Goal: Complete application form: Complete application form

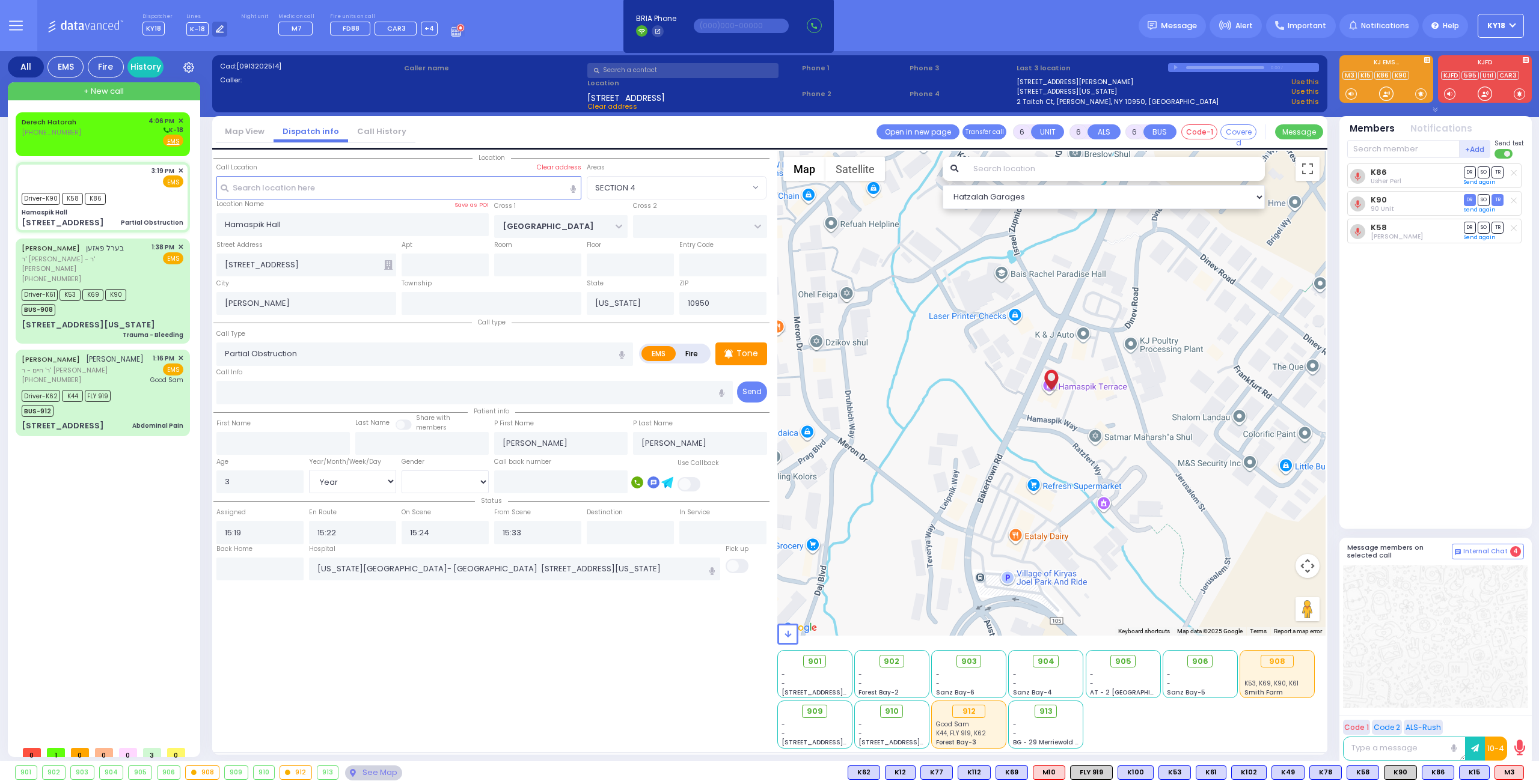
select select "SECTION 4"
select select "Year"
select select "[DEMOGRAPHIC_DATA]"
click at [101, 133] on div "Derech Hatorah [PHONE_NUMBER] 4:06 PM ✕ K-18" at bounding box center [102, 132] width 162 height 31
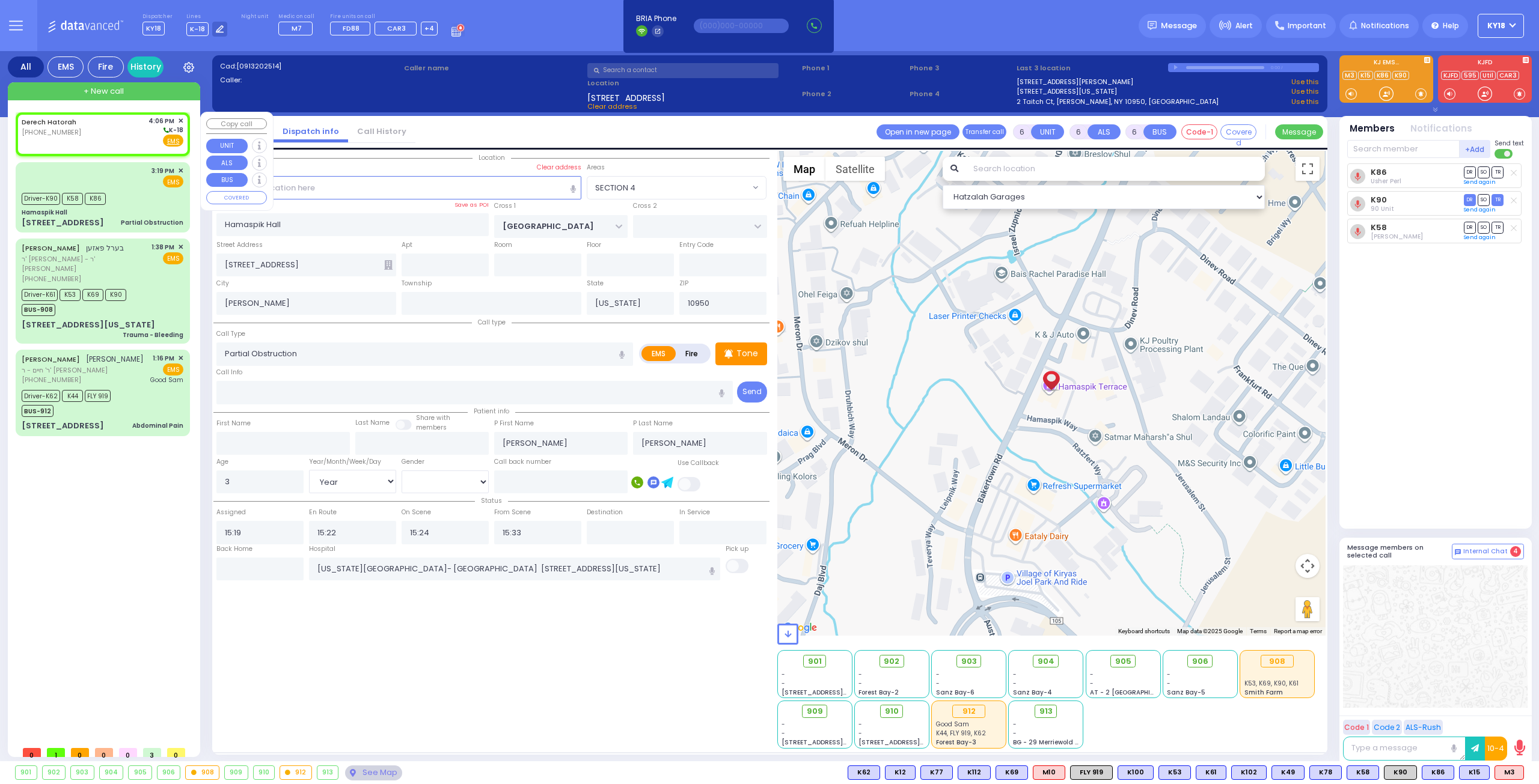
type input "2"
type input "1"
select select
radio input "true"
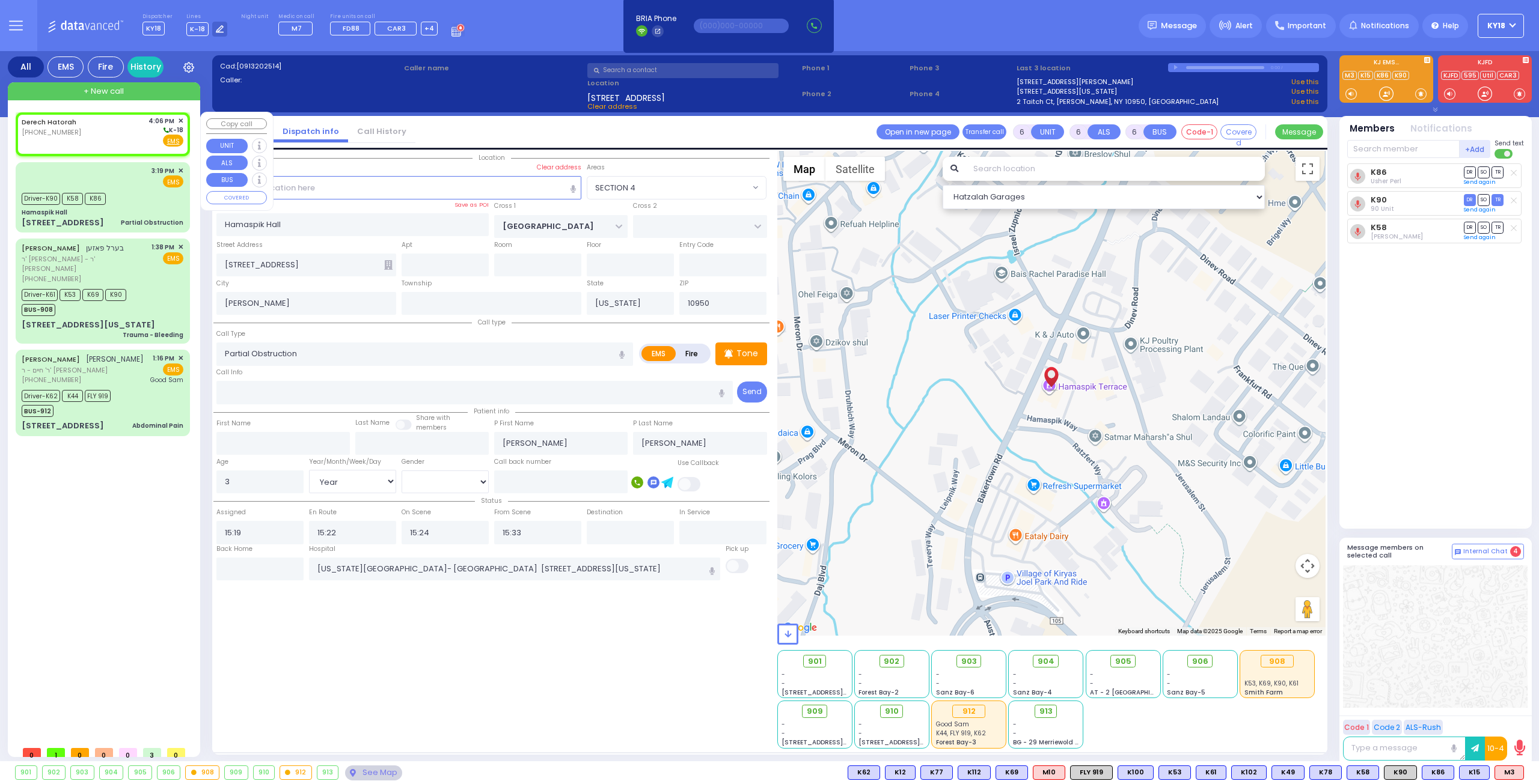
select select
type input "16:06"
select select "Hatzalah Garages"
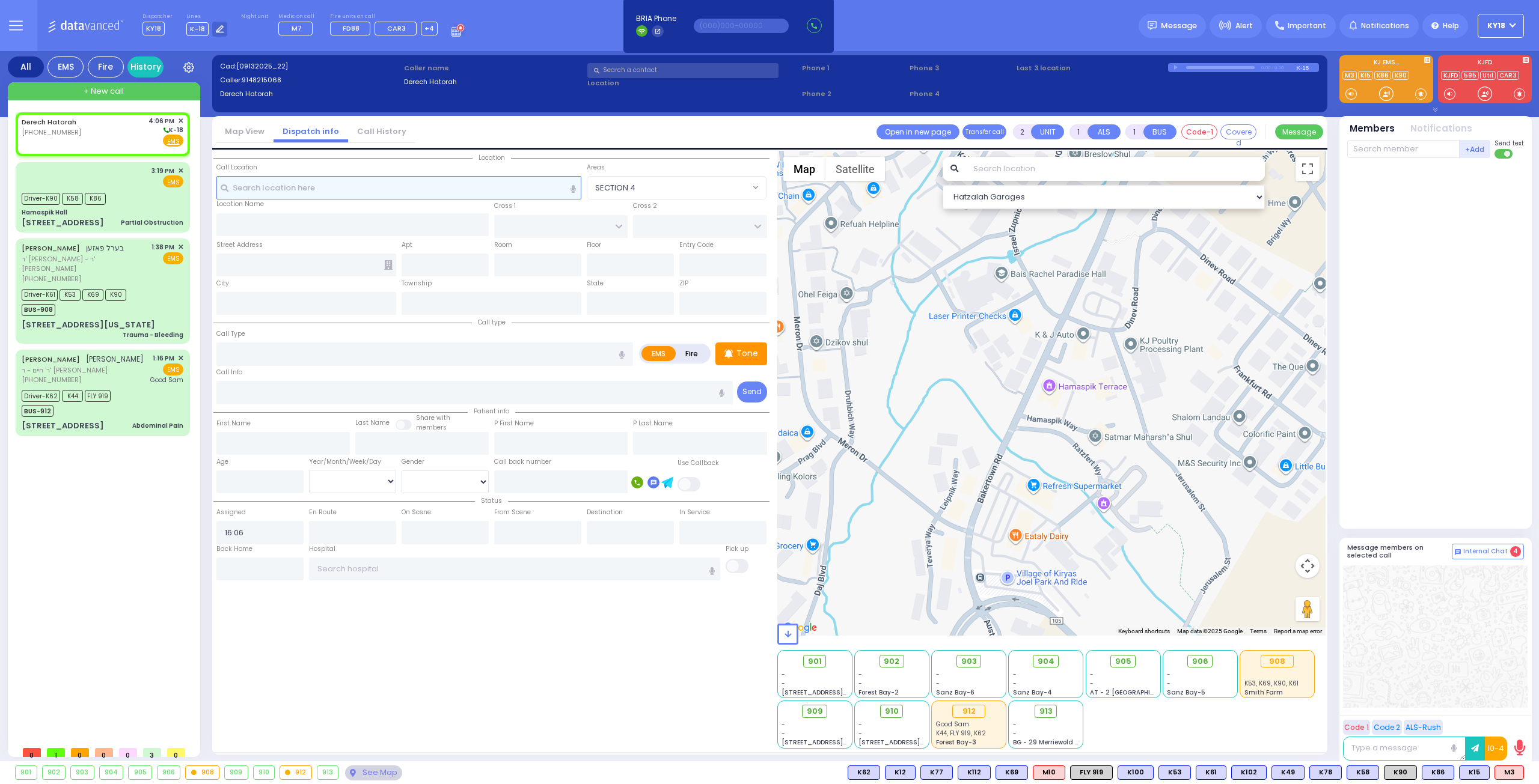
click at [448, 192] on input "text" at bounding box center [399, 188] width 365 height 23
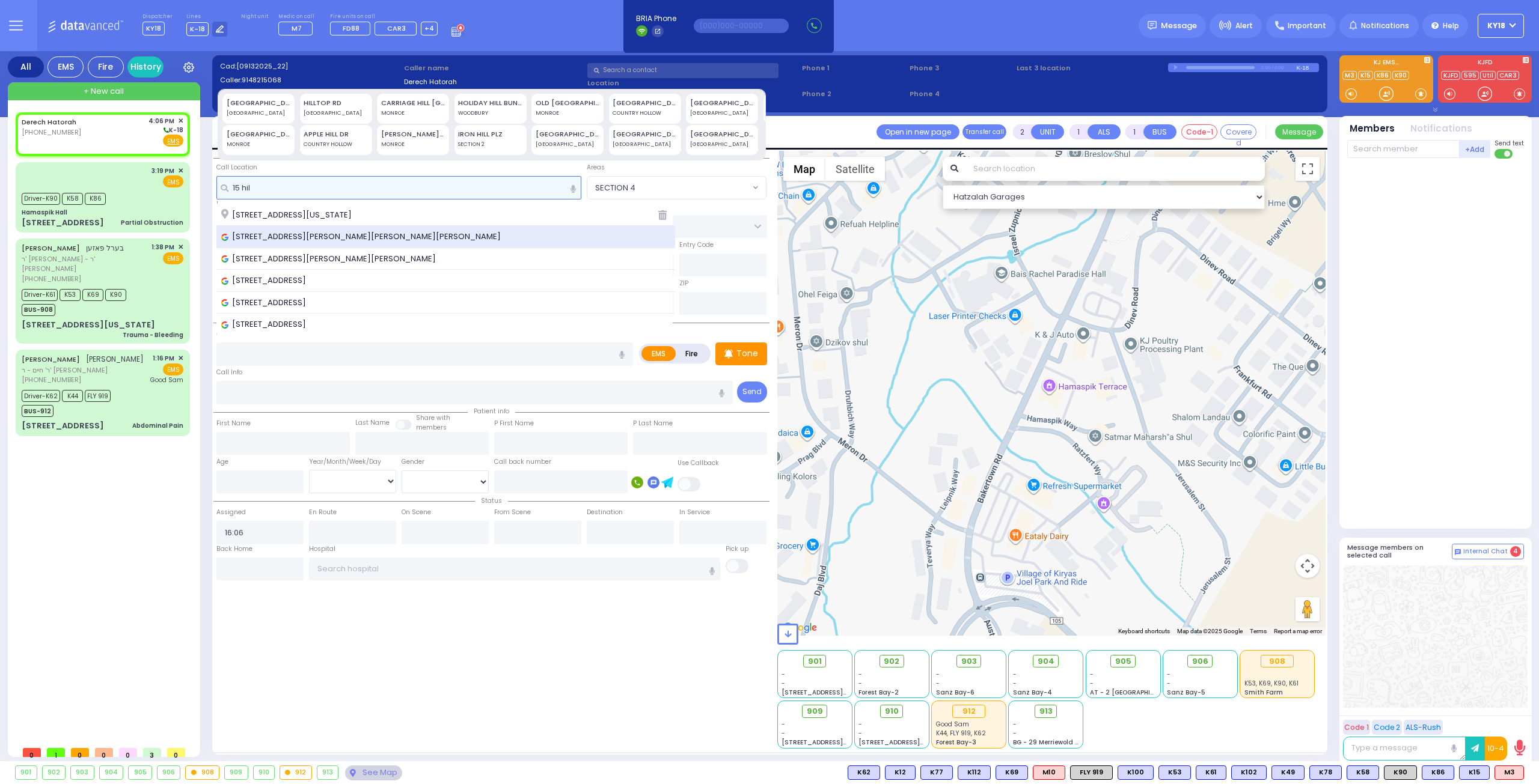
type input "15 hil"
click at [415, 237] on div "[STREET_ADDRESS][PERSON_NAME][PERSON_NAME][PERSON_NAME]" at bounding box center [446, 237] width 449 height 12
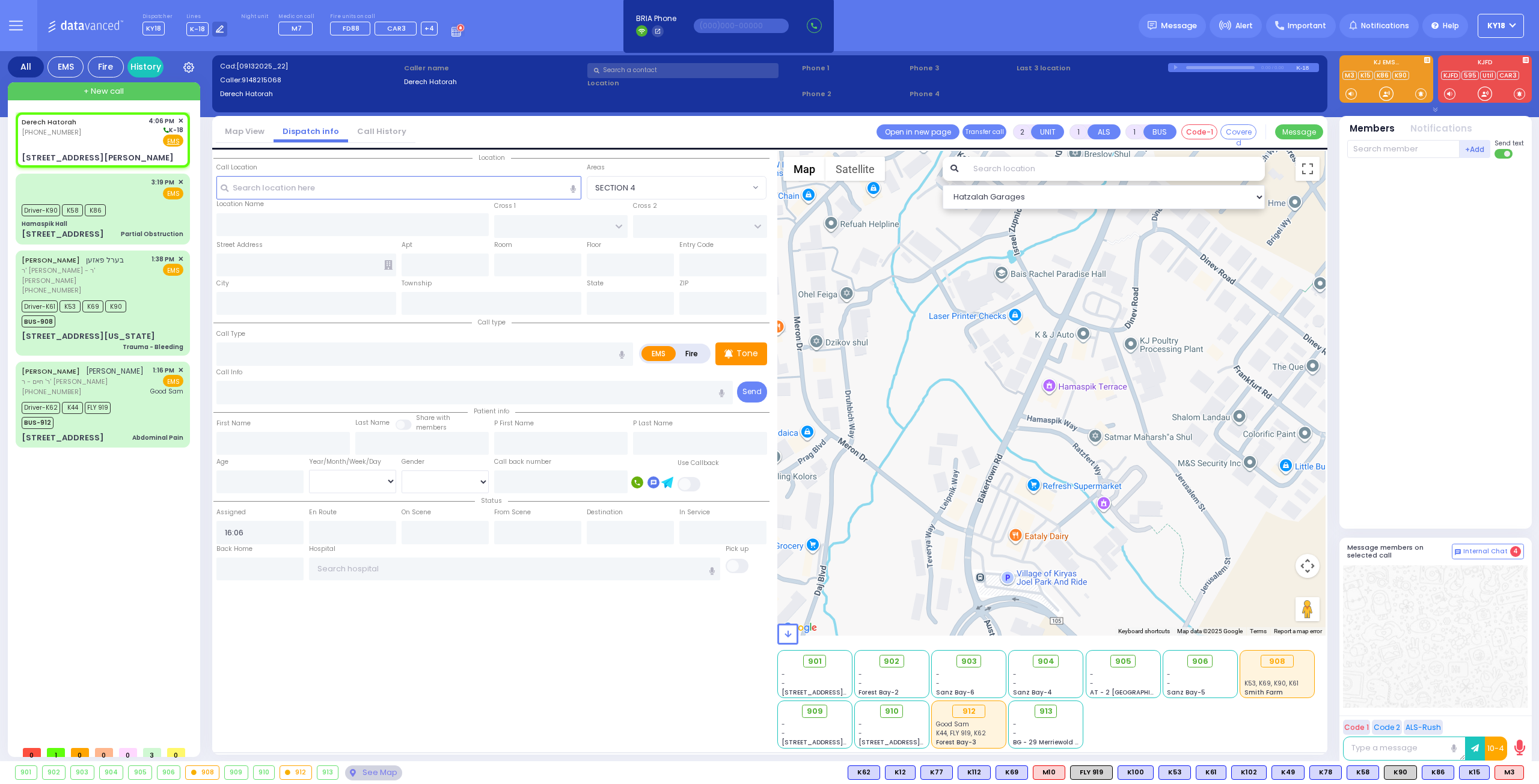
select select
radio input "true"
select select
select select "Hatzalah Garages"
type input "HILMAR LN"
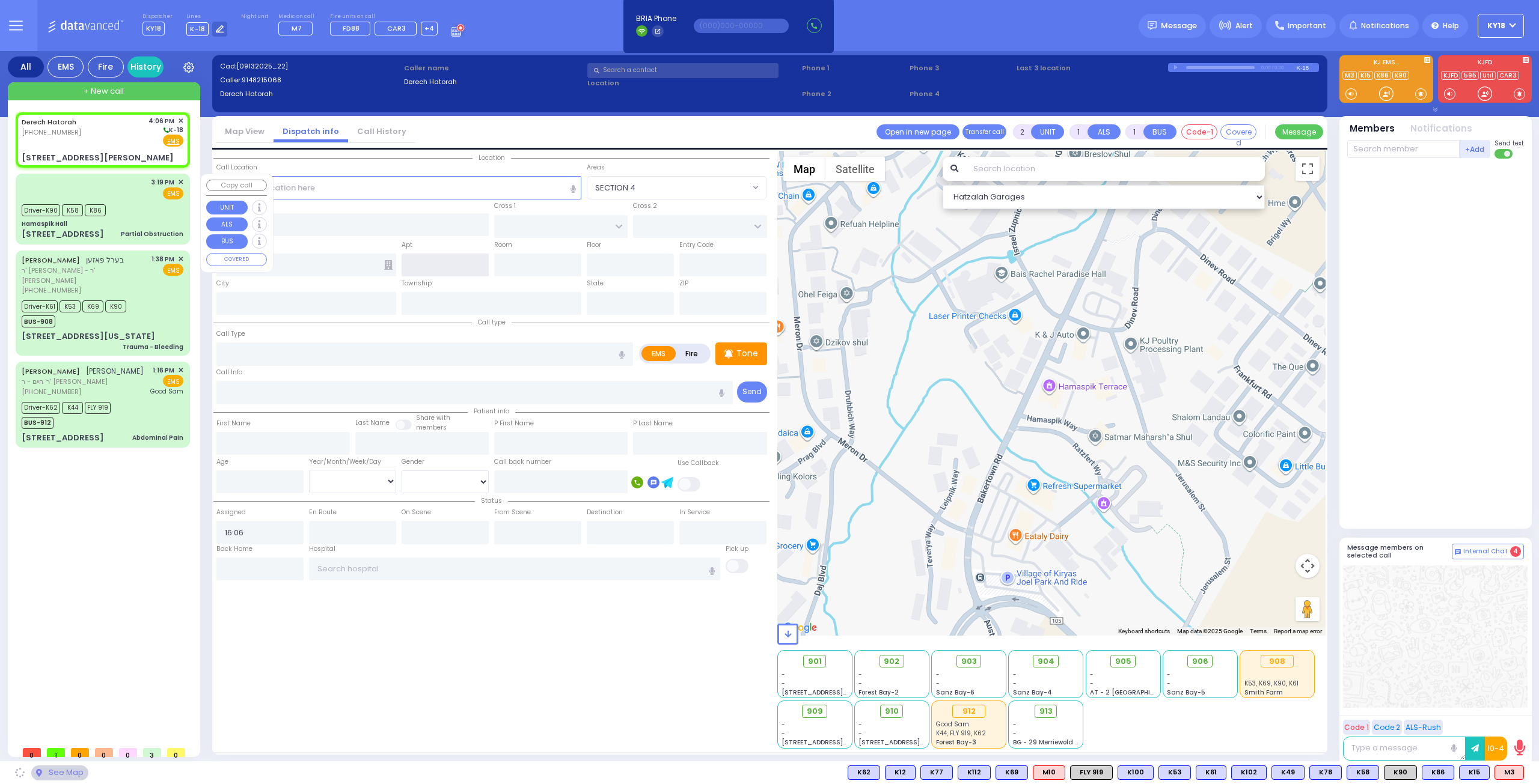
type input "CLOVE RD"
type input "[STREET_ADDRESS][PERSON_NAME]"
type input "[US_STATE]"
type input "12577"
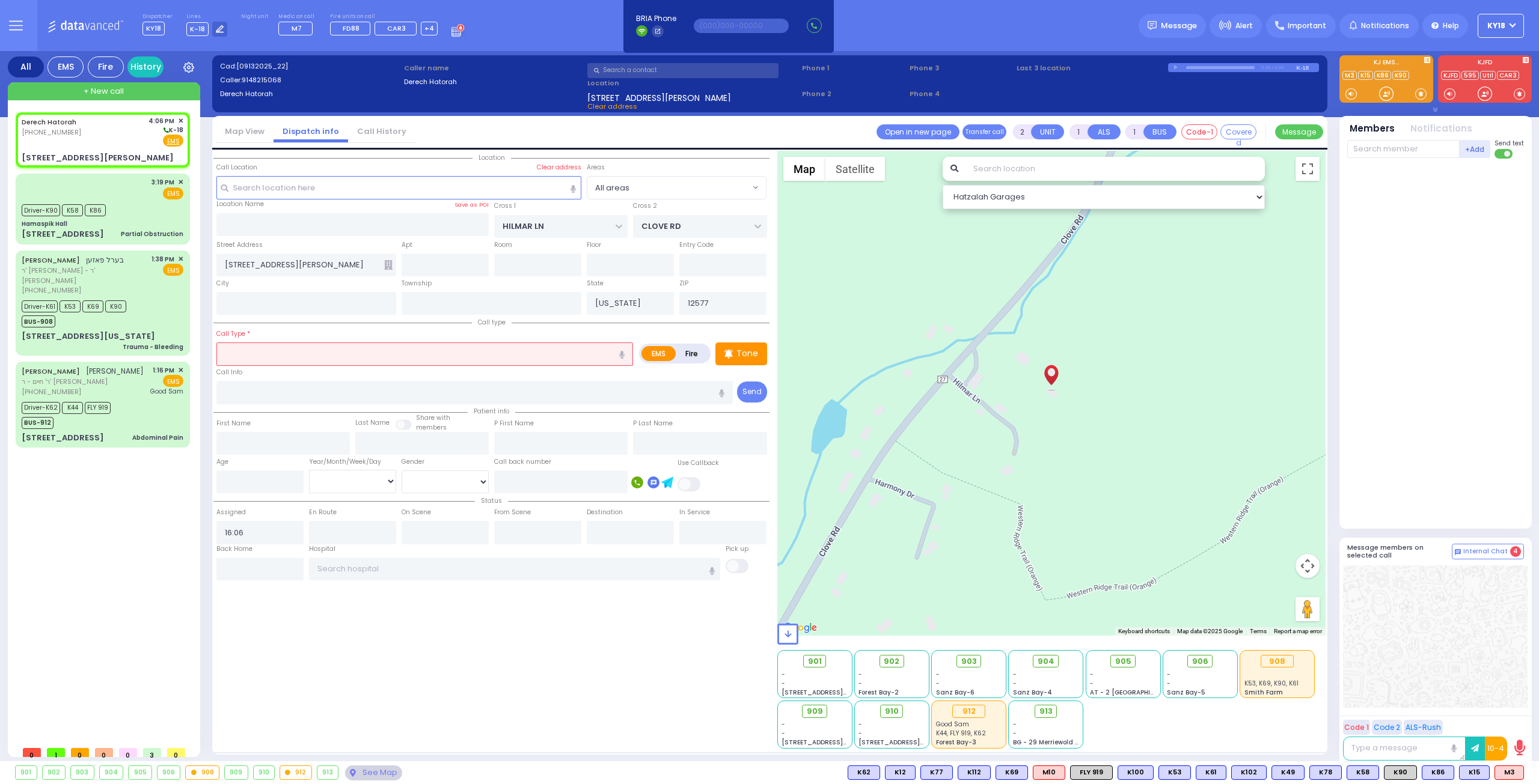
click at [286, 358] on input "text" at bounding box center [425, 354] width 417 height 23
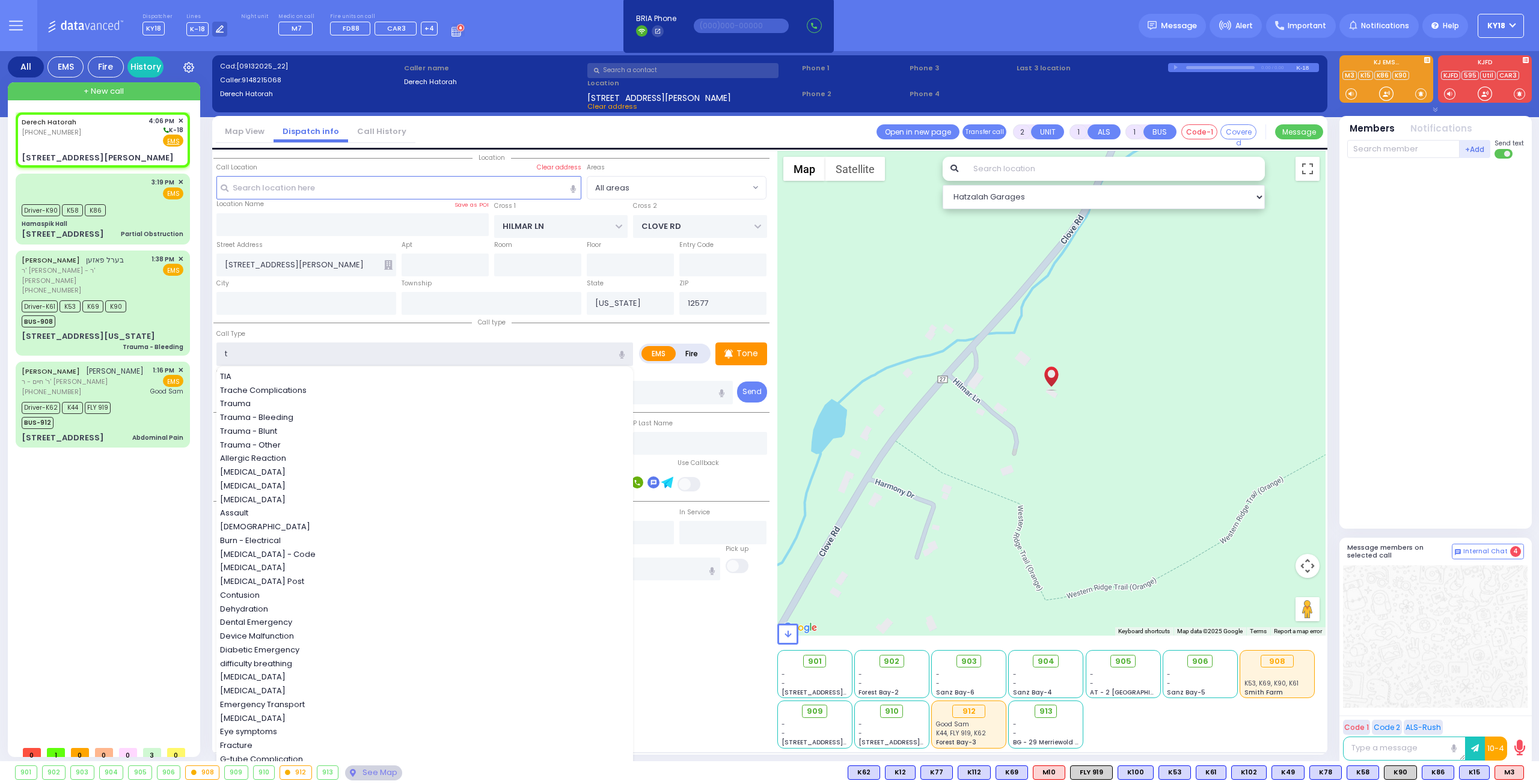
type input "tr"
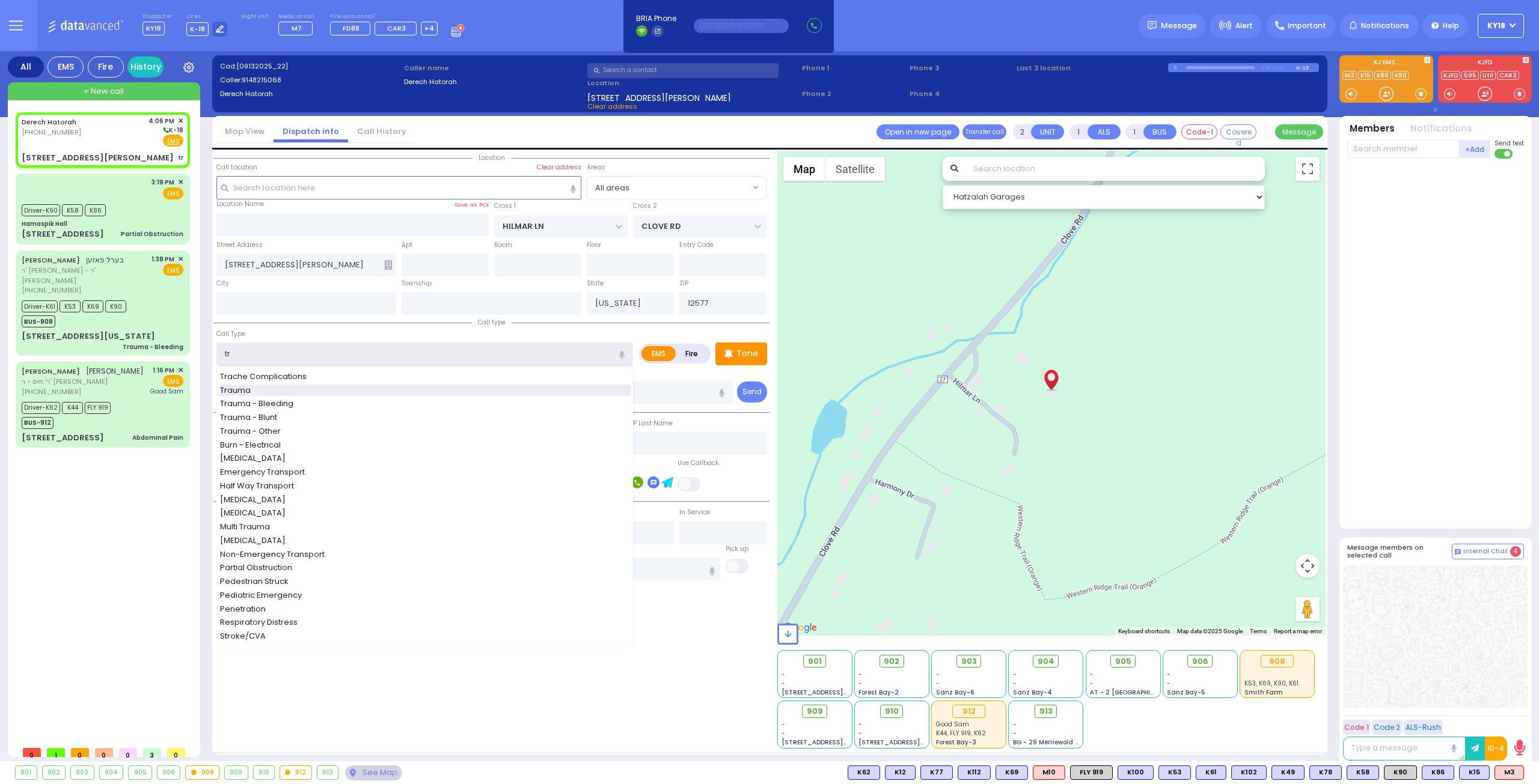
select select
radio input "true"
select select
select select "Hatzalah Garages"
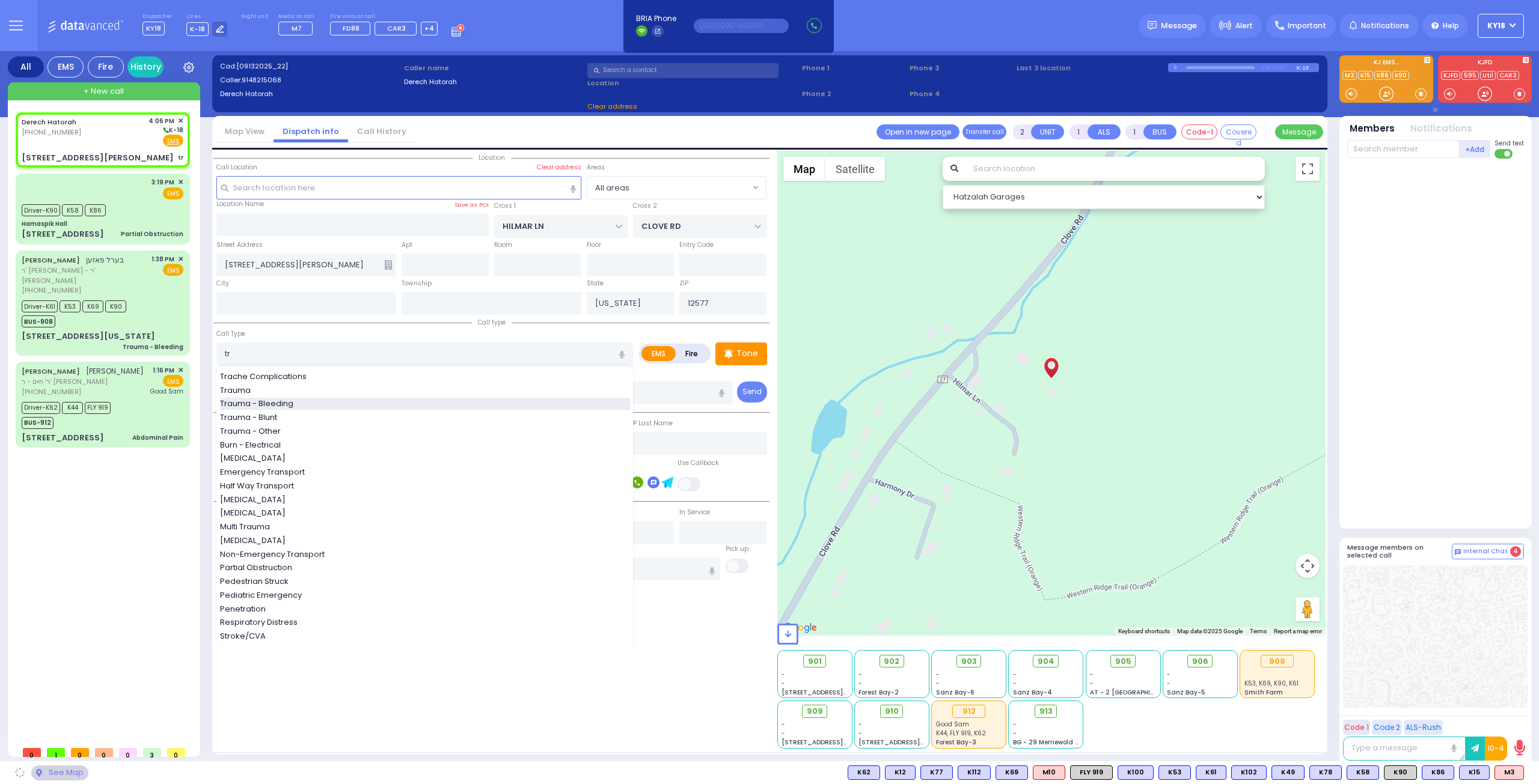
click at [291, 401] on span "Trauma - Bleeding" at bounding box center [259, 404] width 78 height 12
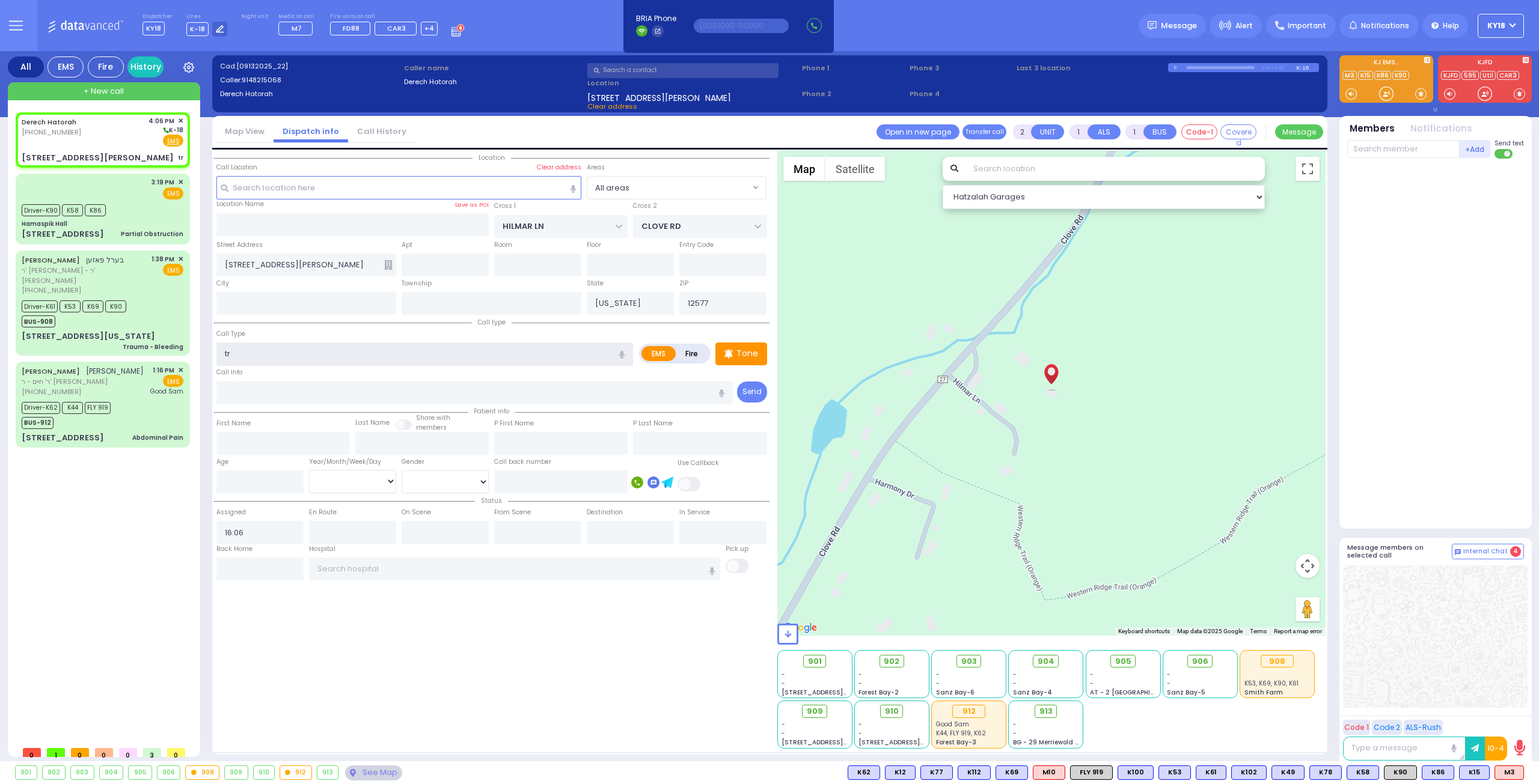
type input "Trauma - Bleeding"
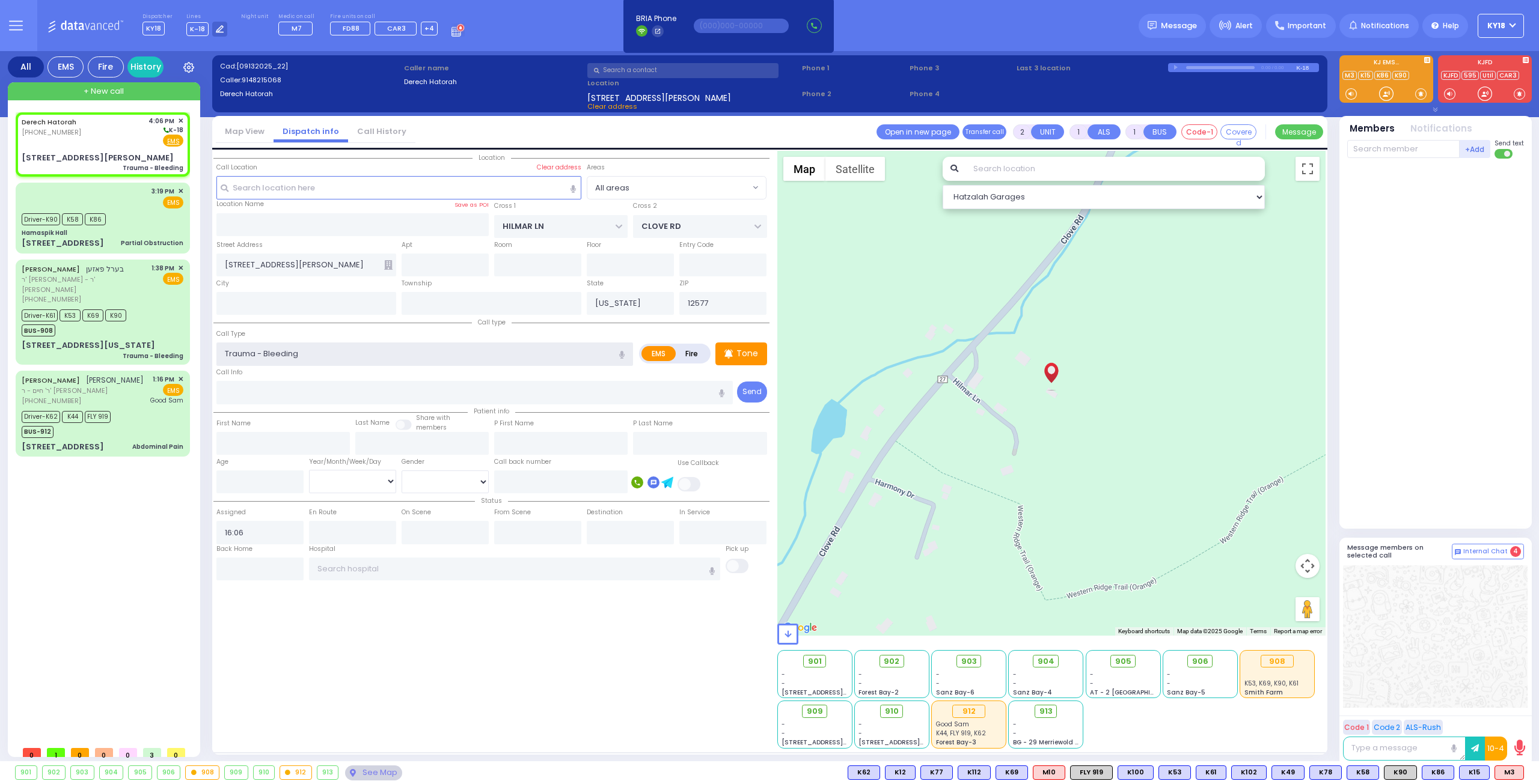
select select
radio input "true"
select select
select select "Hatzalah Garages"
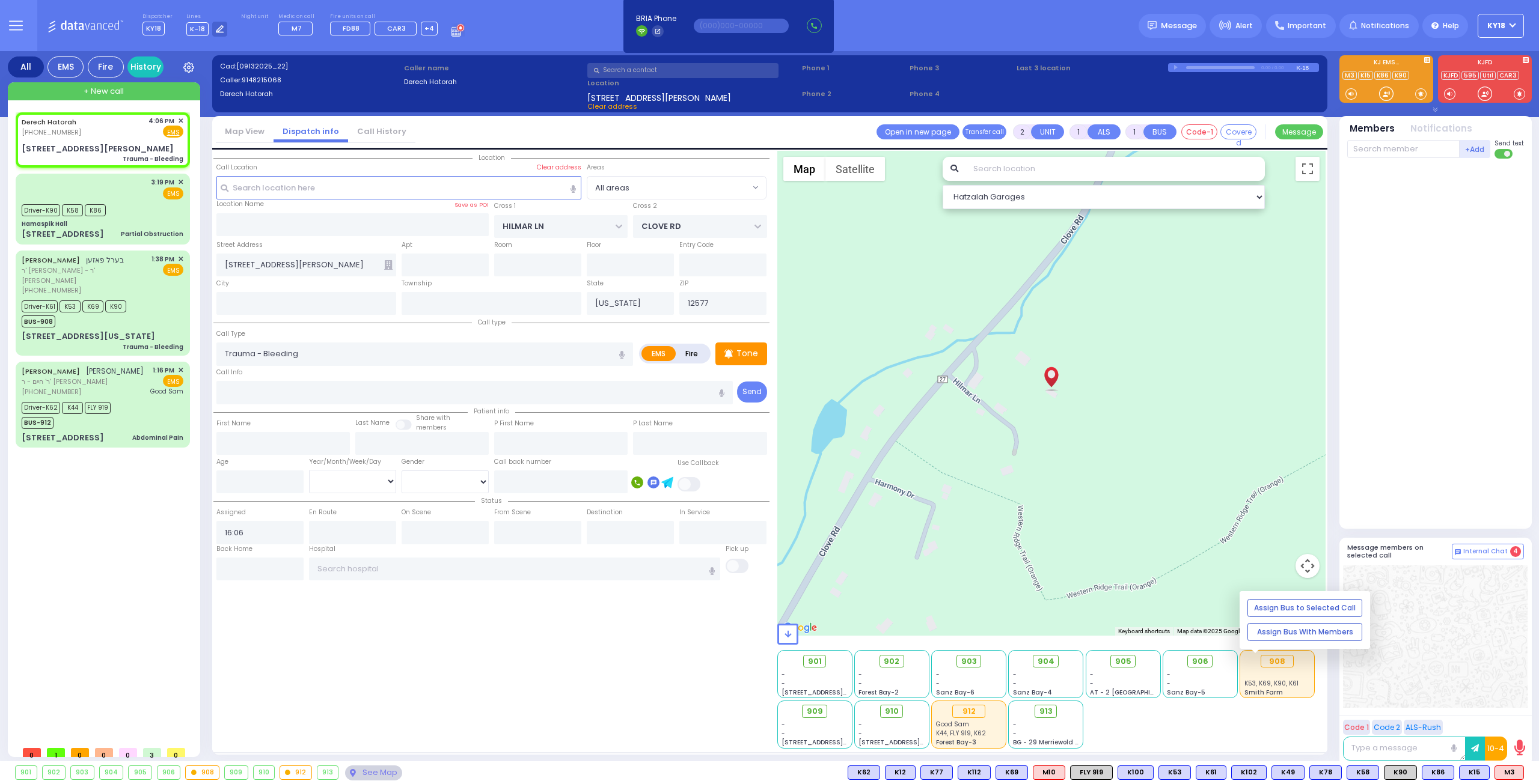
select select
radio input "true"
select select
select select "Hatzalah Garages"
radio input "true"
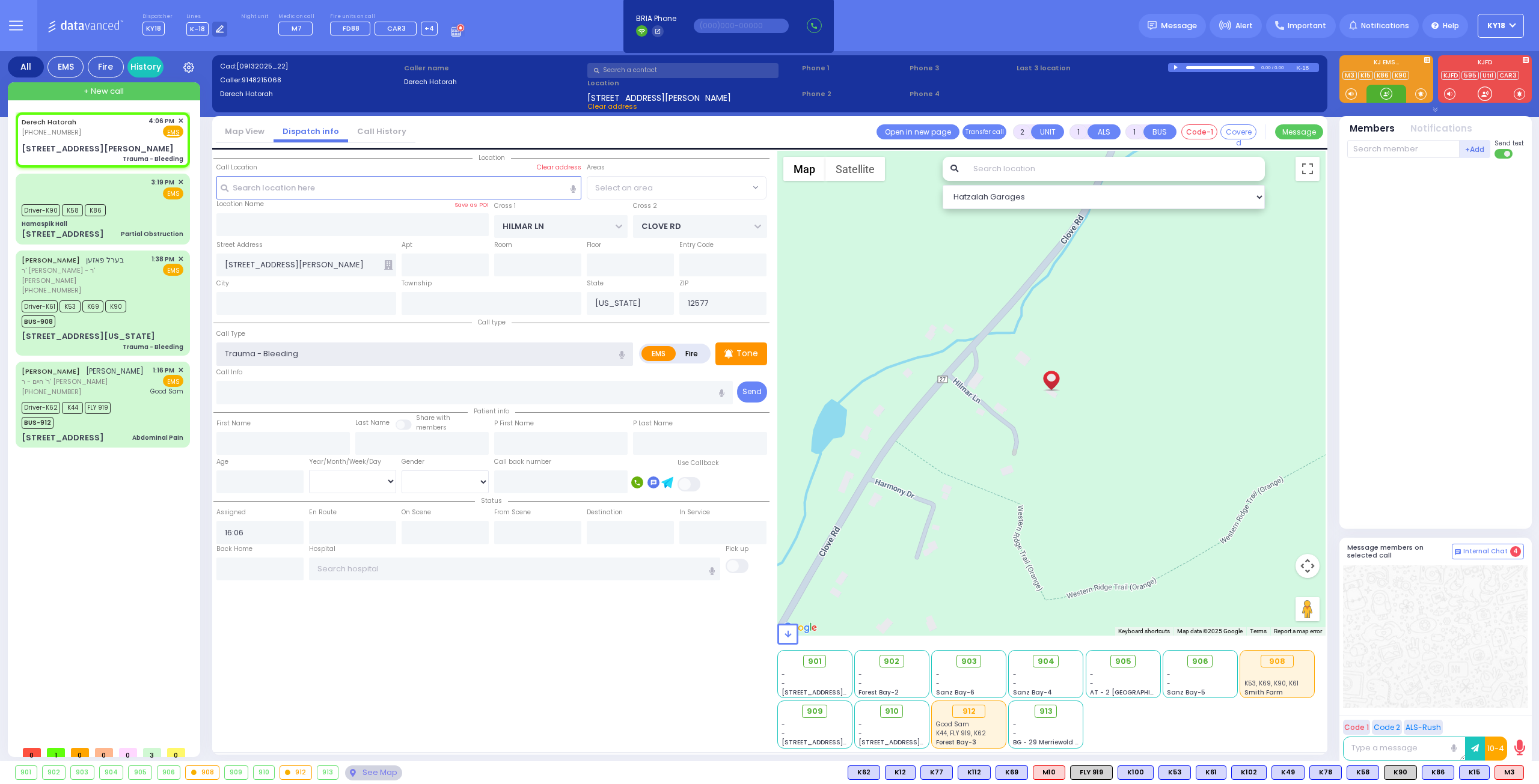
select select
select select "Hatzalah Garages"
click at [124, 177] on div "3:19 PM ✕ EMS" at bounding box center [102, 188] width 162 height 22
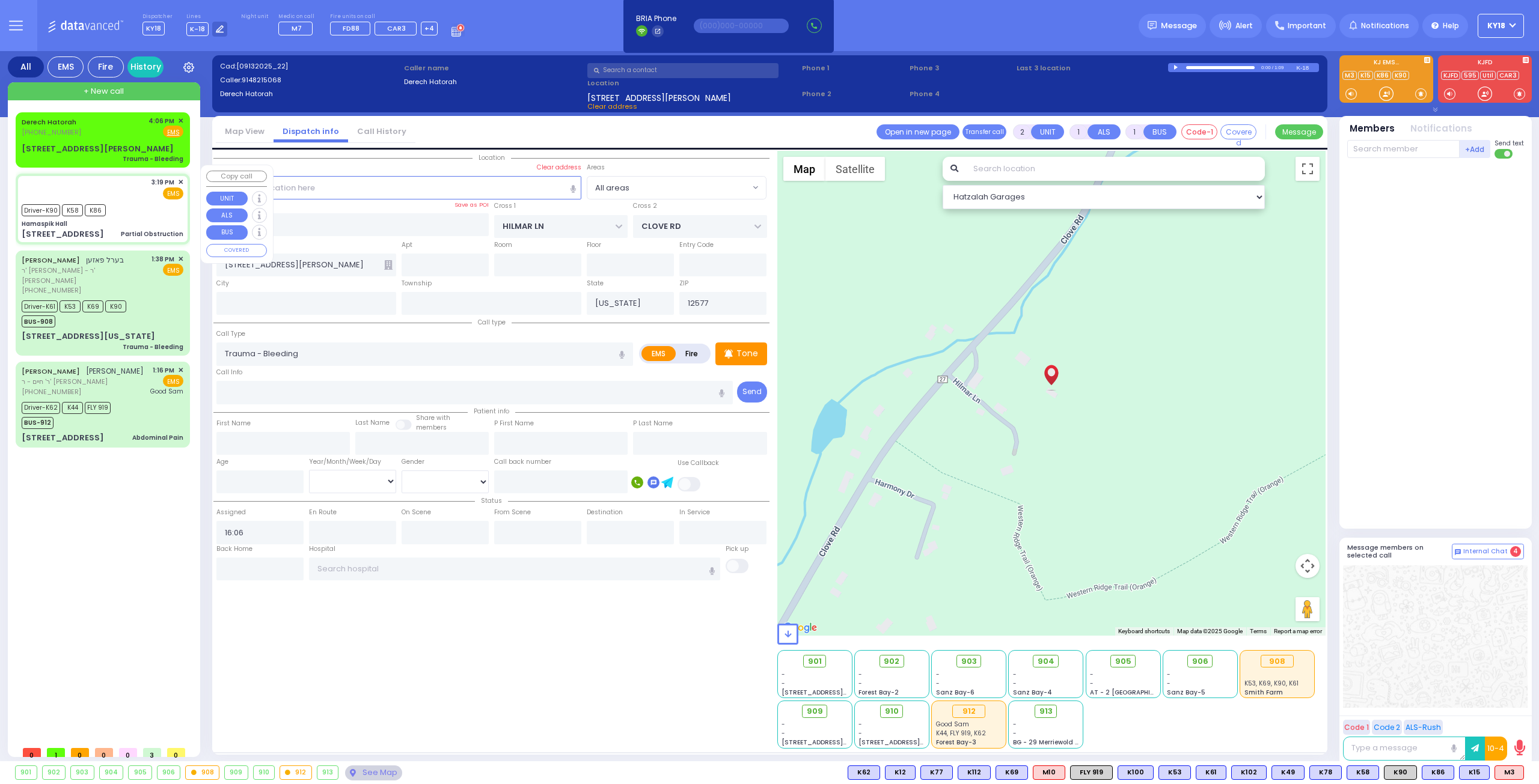
type input "6"
select select
type input "Partial Obstruction"
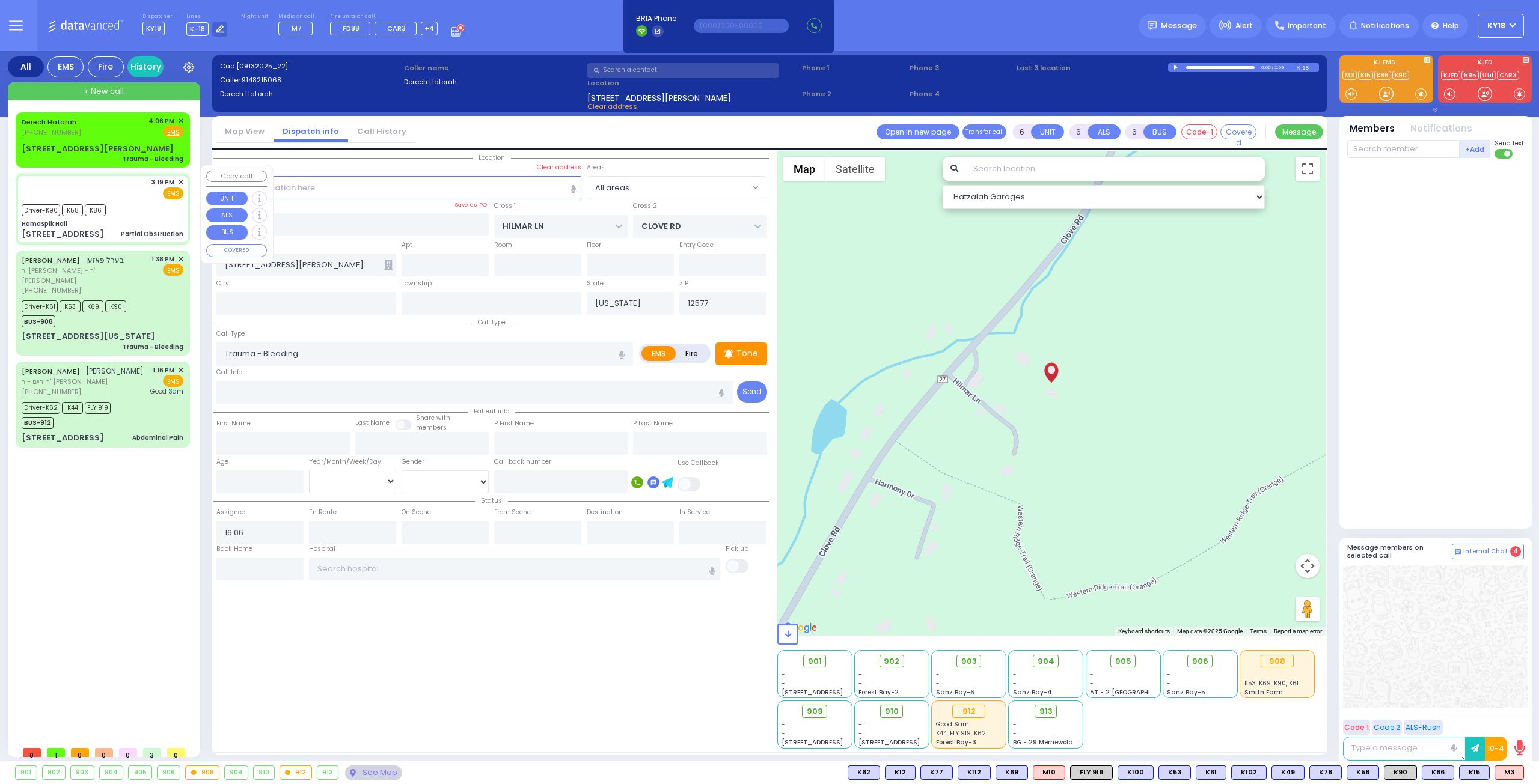
radio input "true"
type input "[PERSON_NAME]"
type input "3"
select select "Year"
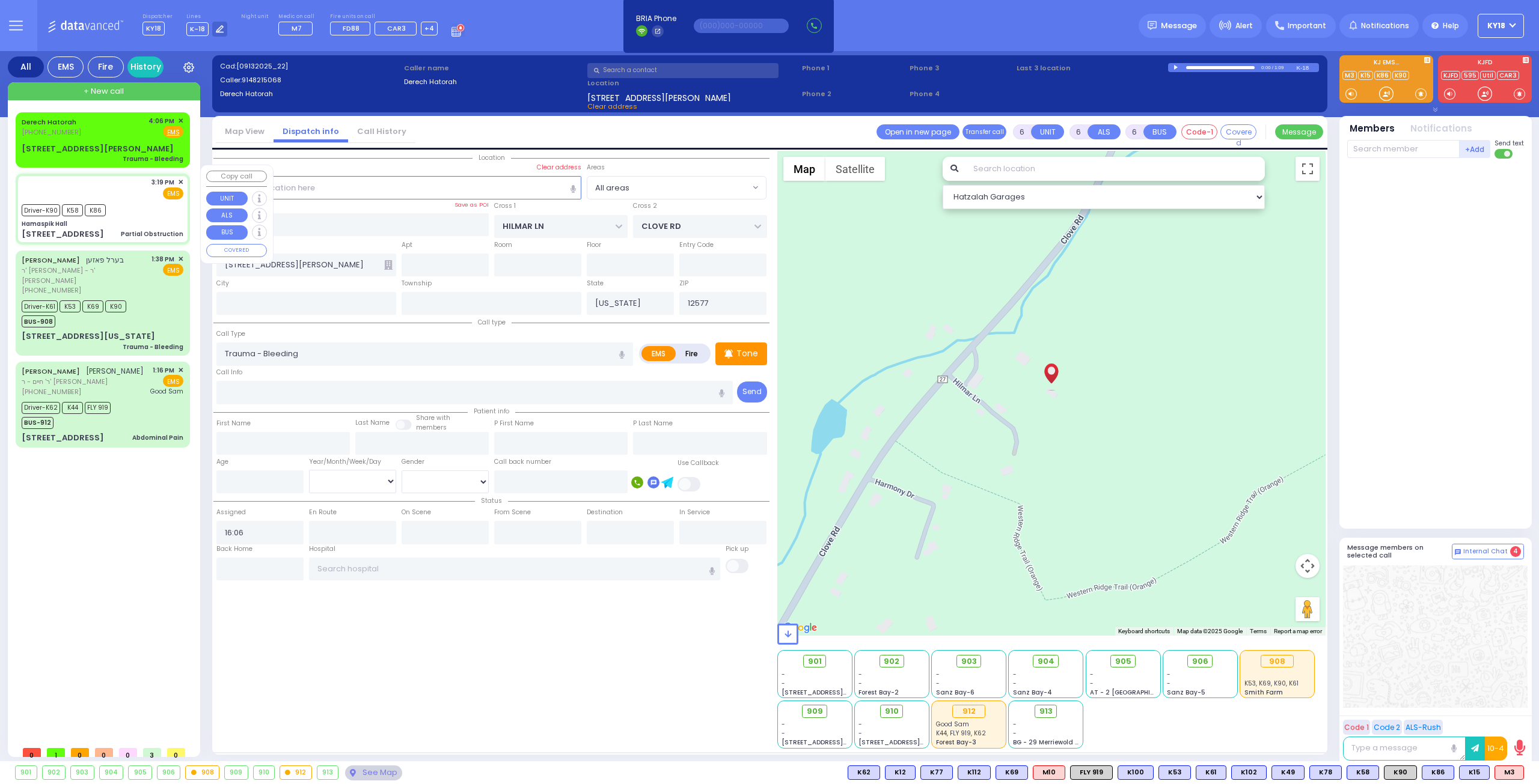
select select "[DEMOGRAPHIC_DATA]"
type input "15:19"
type input "15:22"
type input "15:24"
type input "15:33"
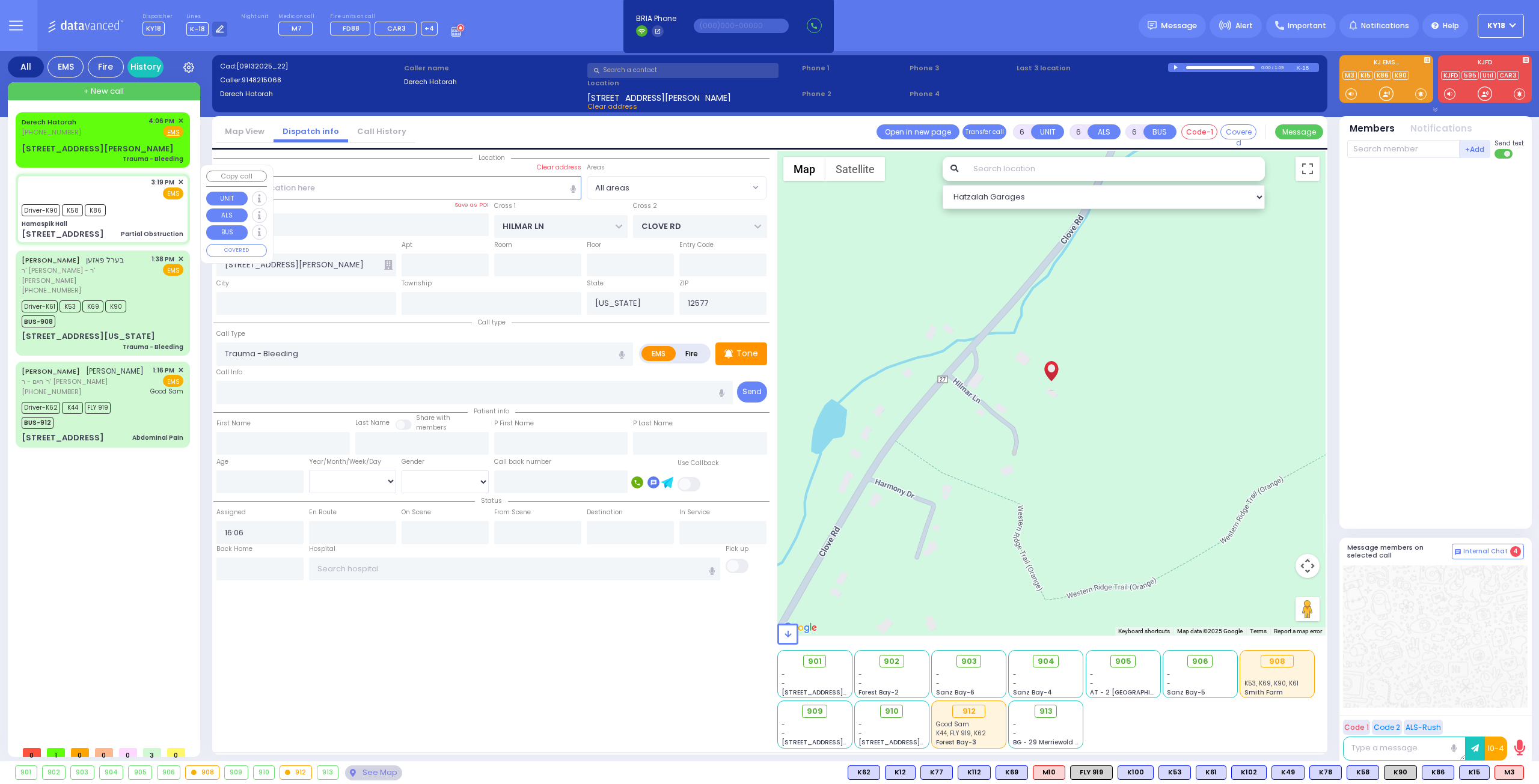
type input "[US_STATE][GEOGRAPHIC_DATA]- [GEOGRAPHIC_DATA] [STREET_ADDRESS][US_STATE]"
select select "Hatzalah Garages"
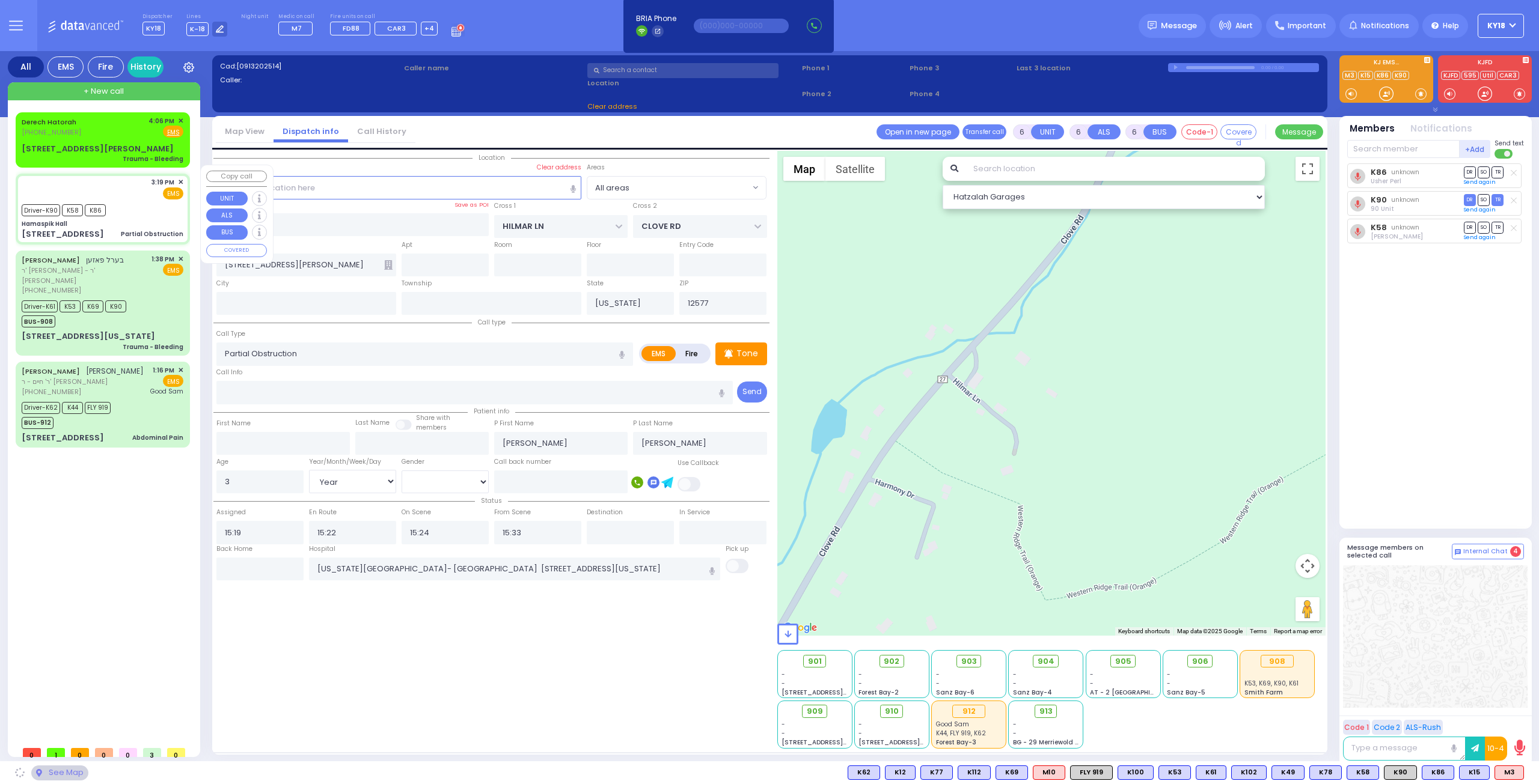
type input "Hamaspik Hall"
type input "[GEOGRAPHIC_DATA]"
type input "[STREET_ADDRESS]"
type input "[PERSON_NAME]"
type input "10950"
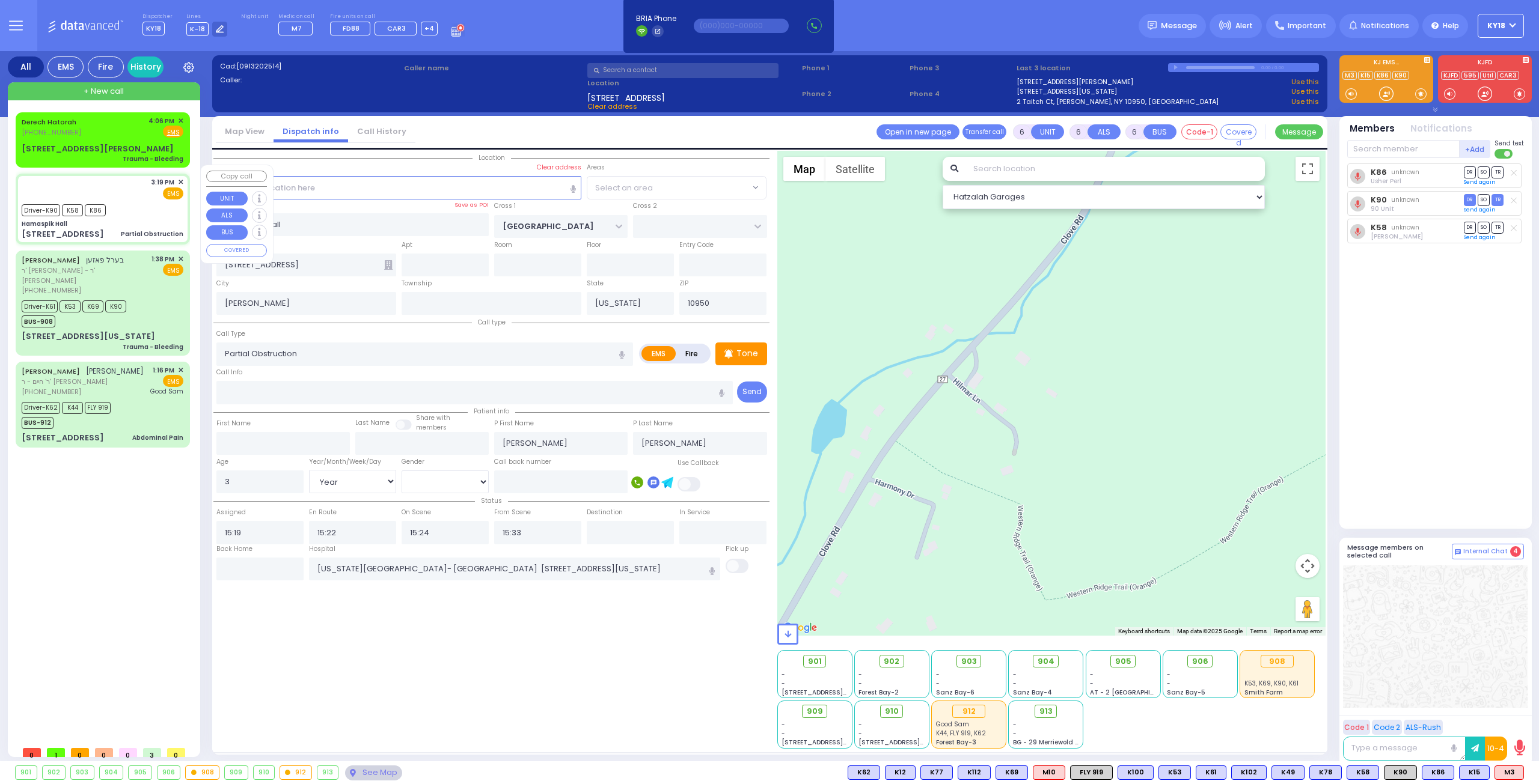
select select "SECTION 4"
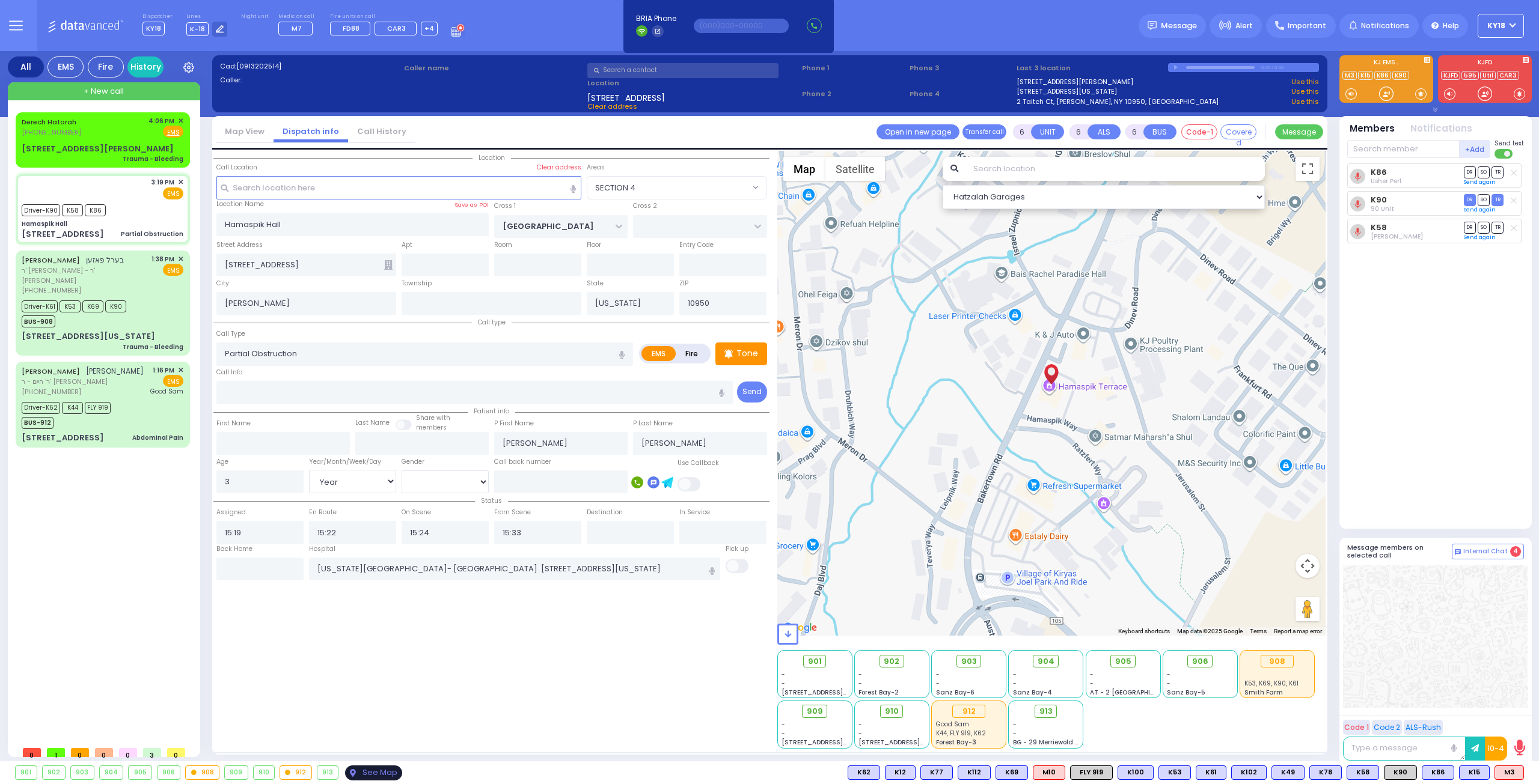
click at [376, 773] on div "See Map" at bounding box center [373, 772] width 56 height 15
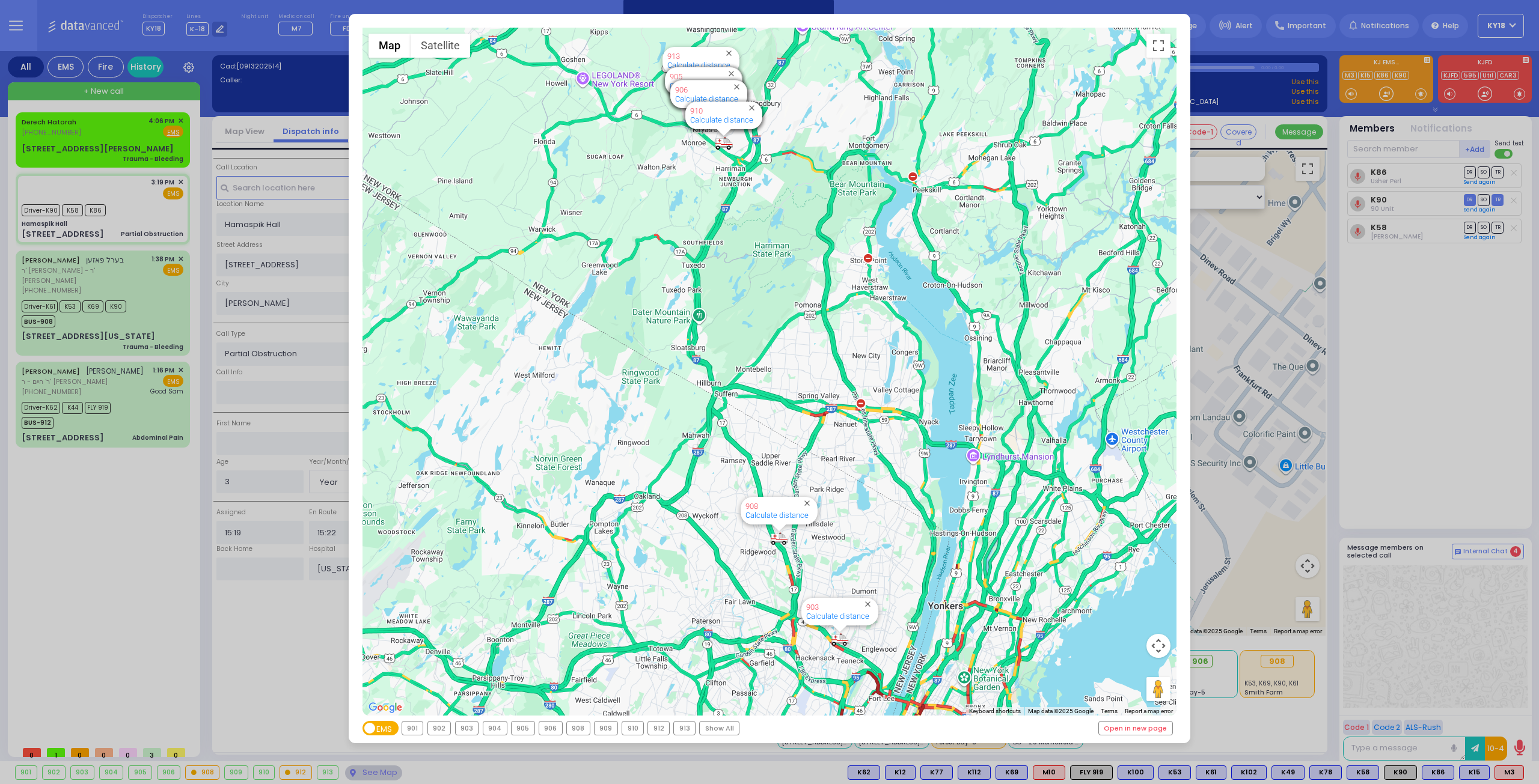
drag, startPoint x: 151, startPoint y: 390, endPoint x: 142, endPoint y: 390, distance: 9.0
click at [151, 390] on div "← Move left → Move right ↑ Move up ↓ Move down + Zoom in - Zoom out Home Jump l…" at bounding box center [769, 392] width 1539 height 784
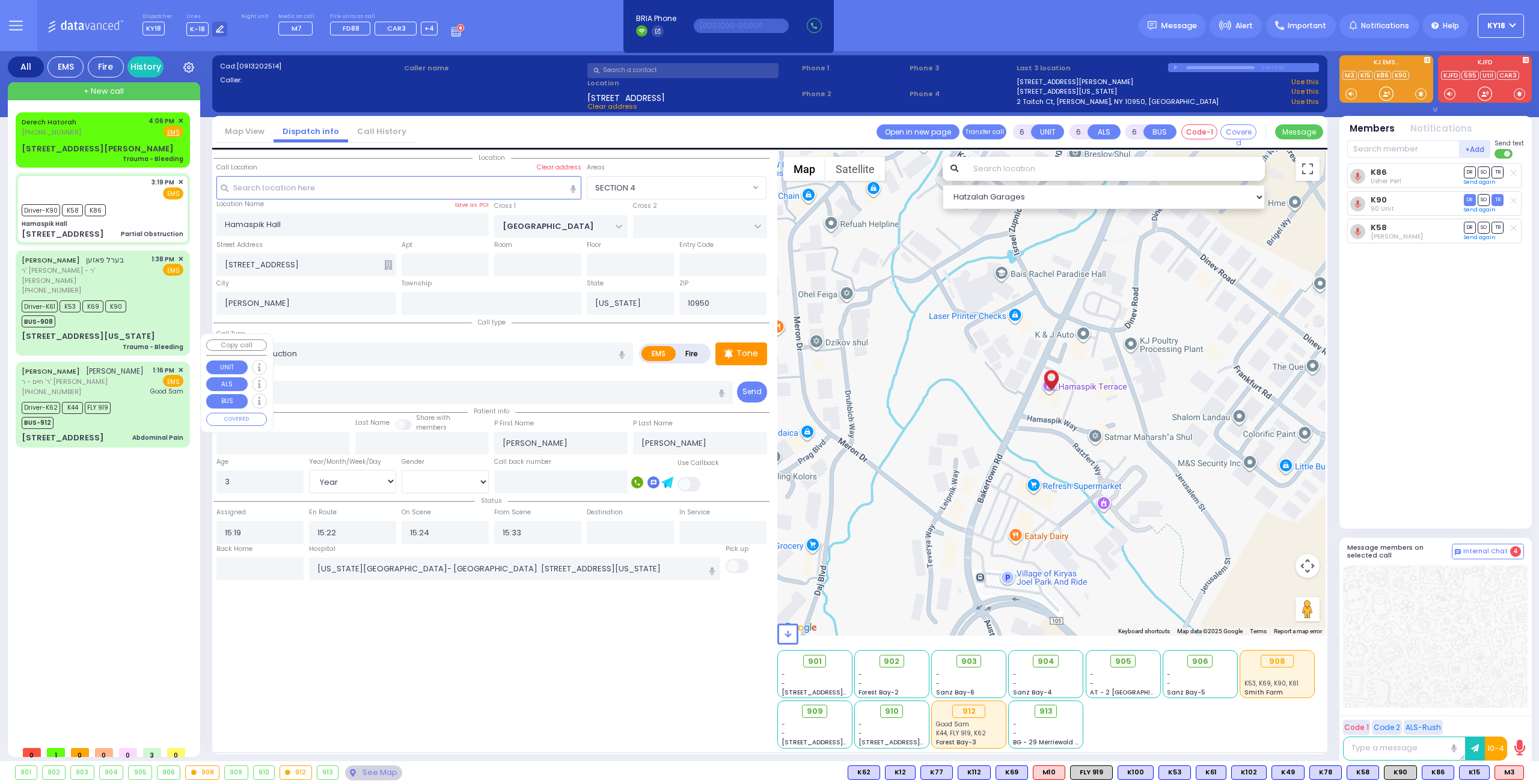
click at [153, 399] on div "Driver-K62 K44 FLY 919 BUS-912" at bounding box center [102, 414] width 162 height 30
select select
type input "Abdominal Pain"
radio input "true"
type input "[PERSON_NAME]"
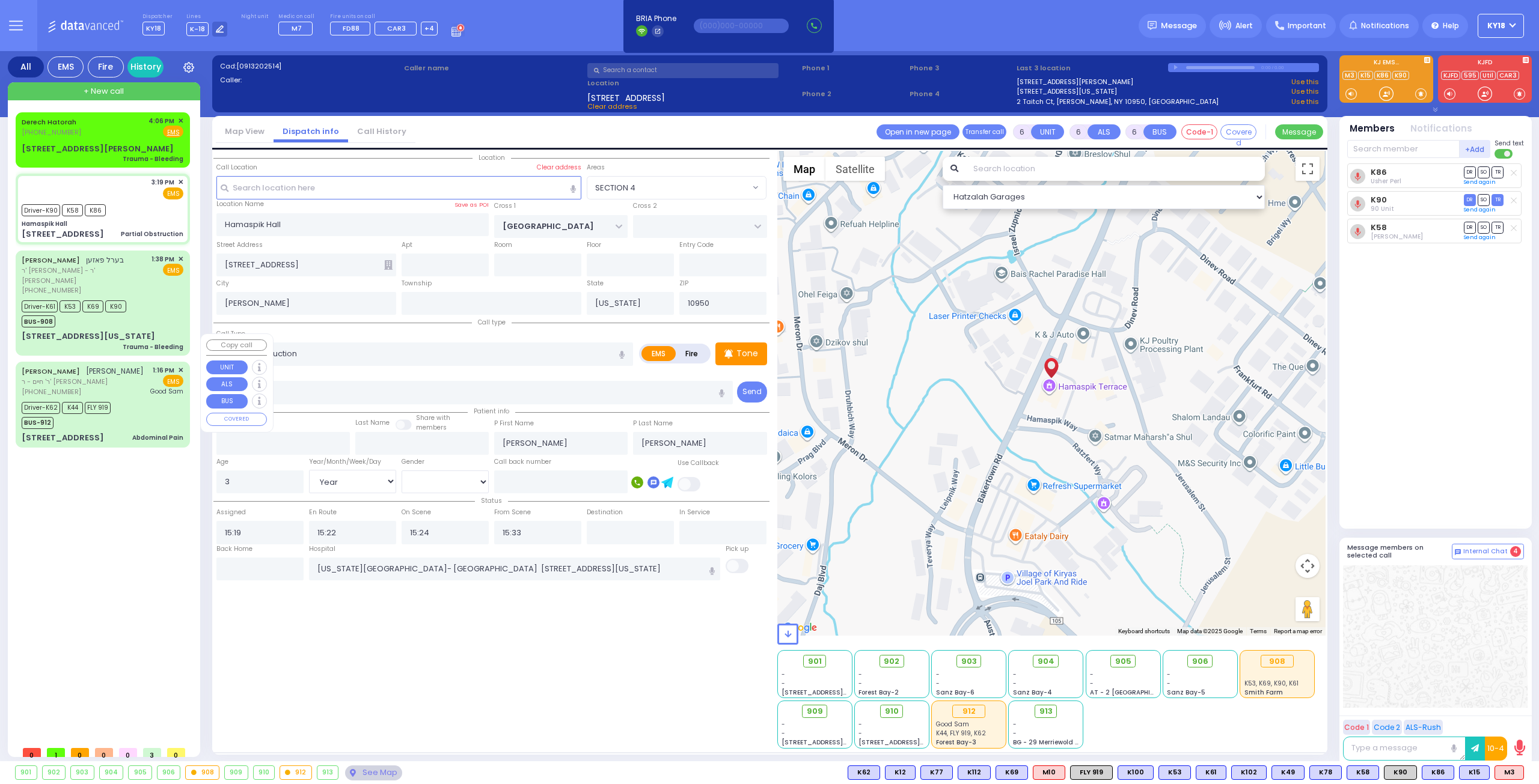
type input "[PERSON_NAME]"
type input "Landau"
type input "37"
select select "Year"
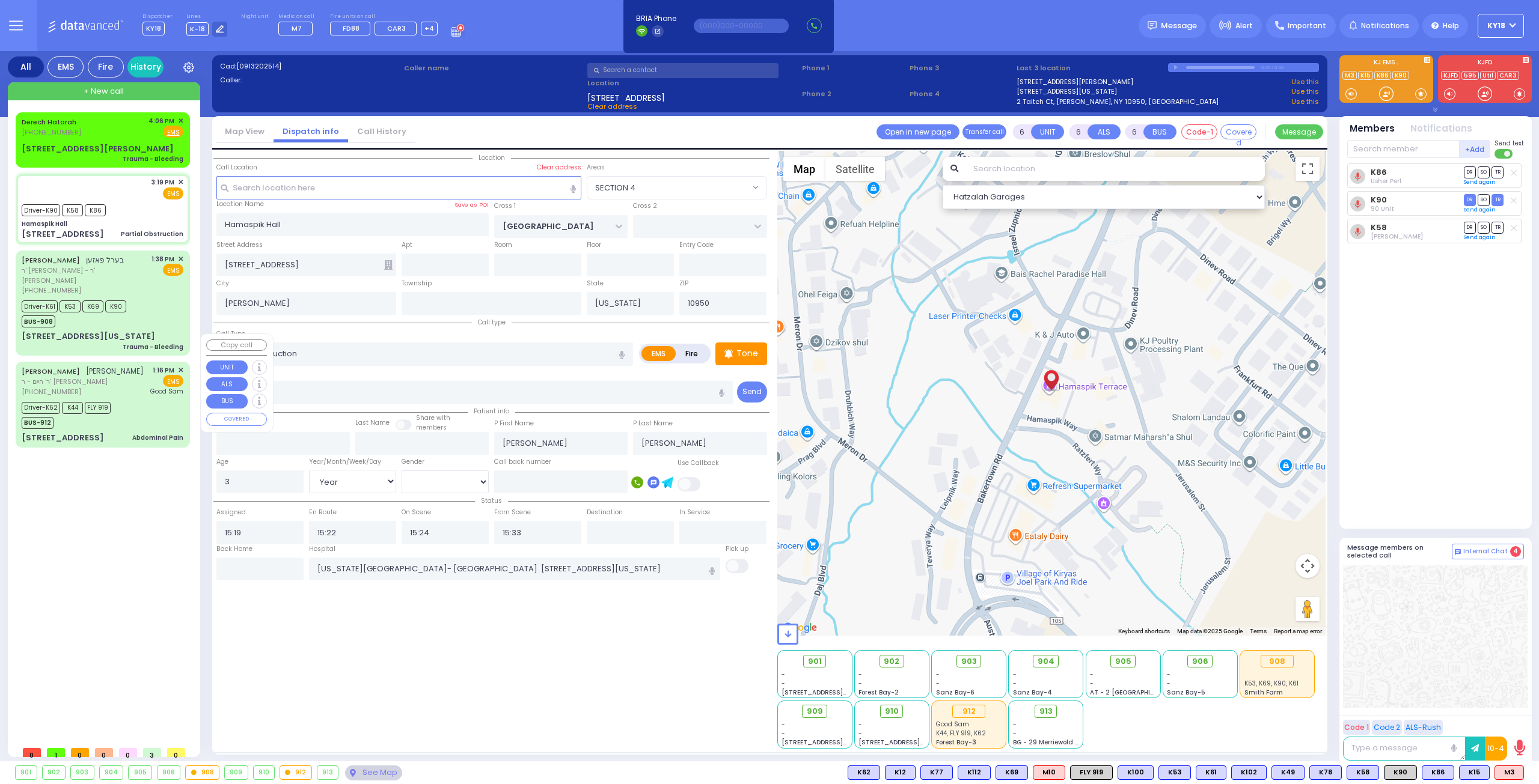
select select "[DEMOGRAPHIC_DATA]"
type input "13:16"
type input "13:19"
type input "13:20"
type input "13:45"
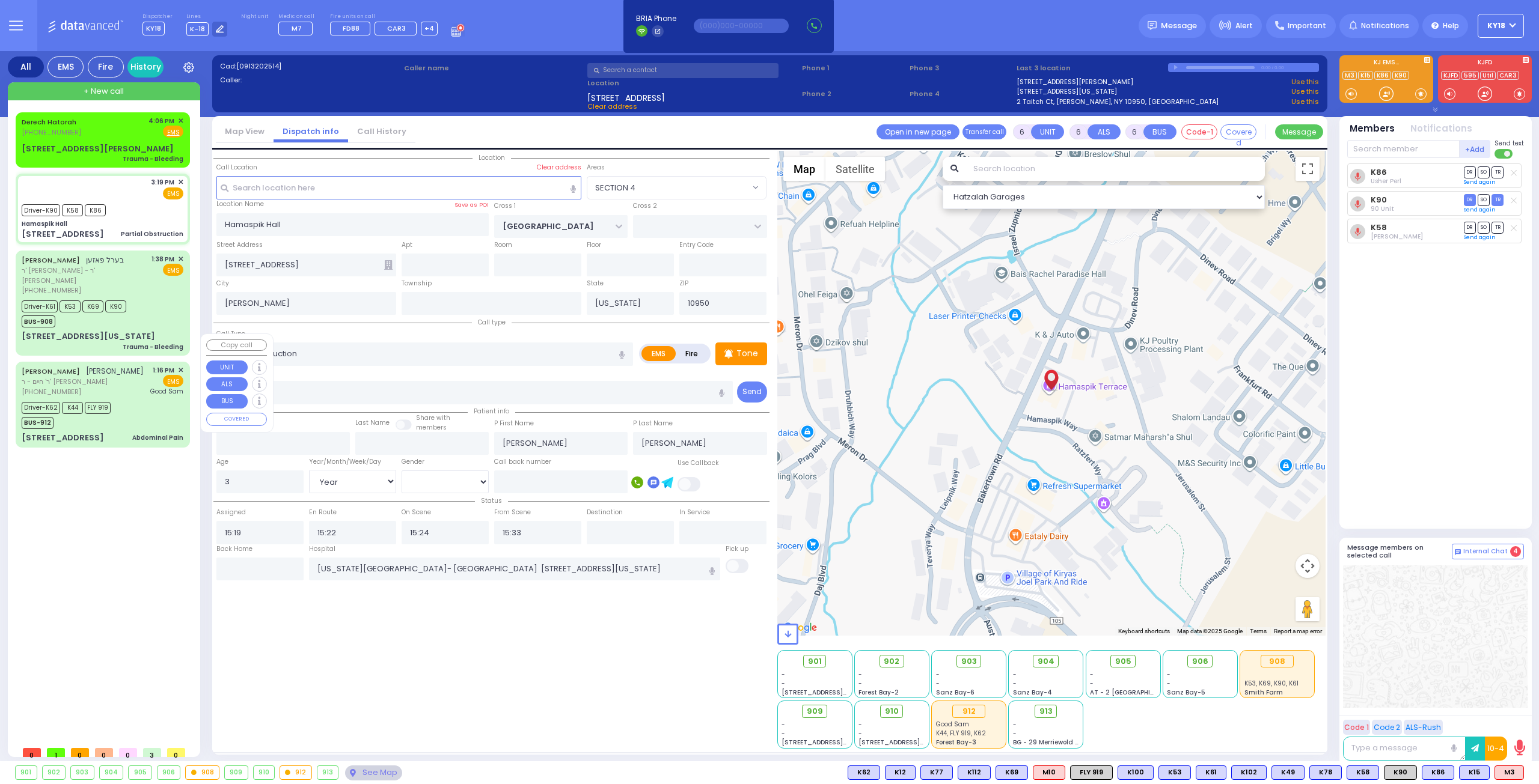
type input "14:06"
type input "14:17"
type input "[GEOGRAPHIC_DATA]"
select select "Hatzalah Garages"
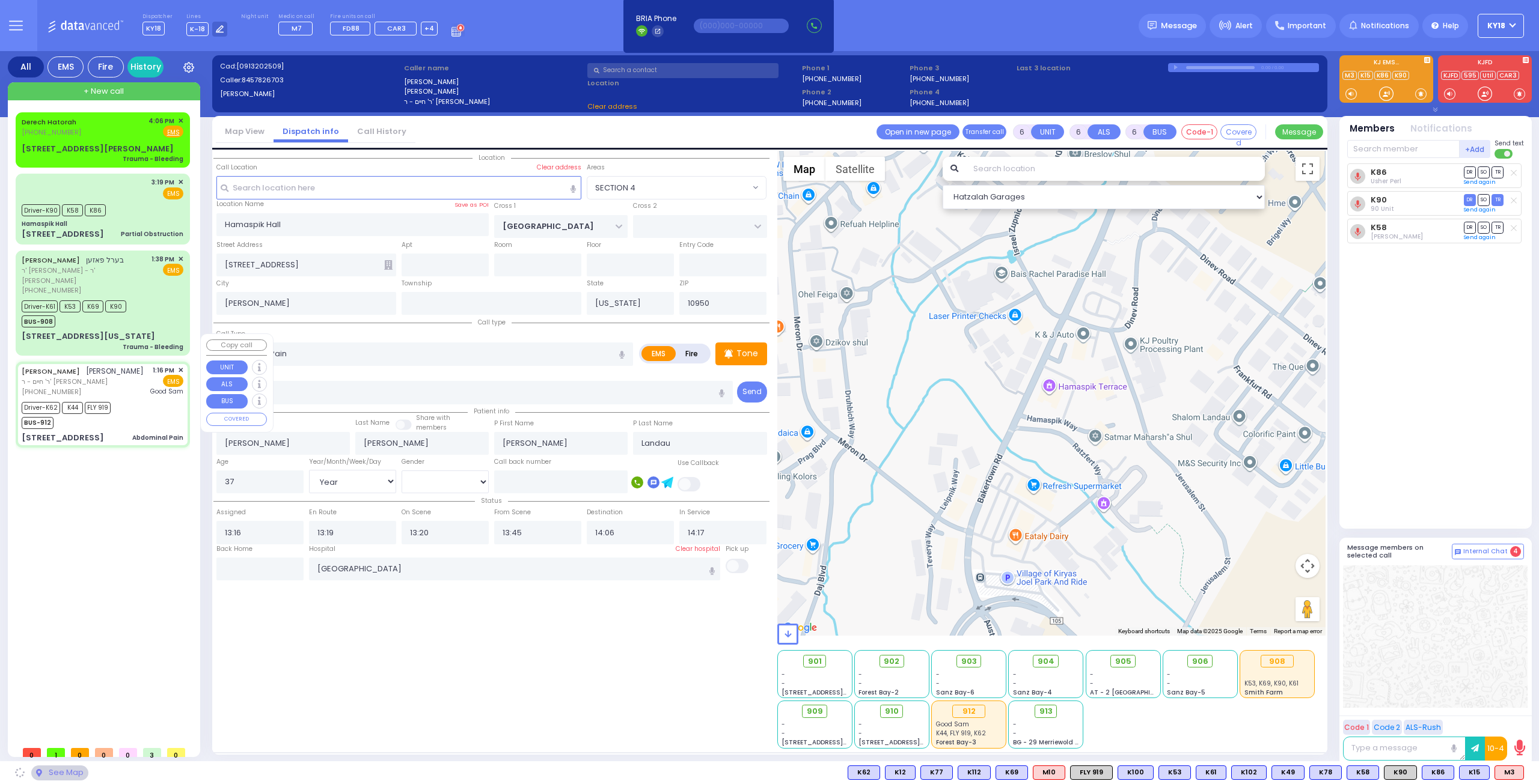
type input "RUZHIN RD"
type input "[PERSON_NAME] DR"
type input "[STREET_ADDRESS]"
type input "Monroe"
select select "ATZEI TAMURIM"
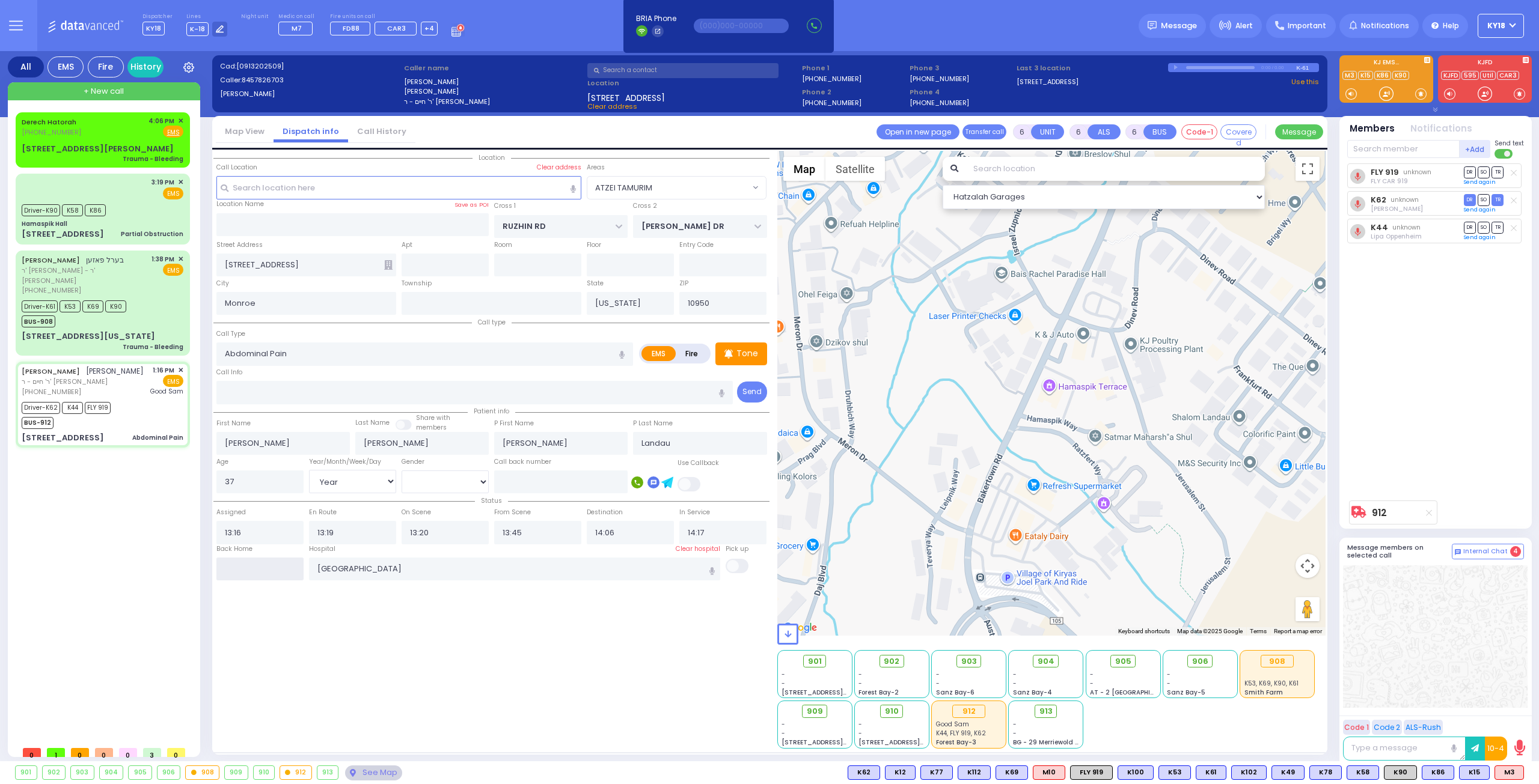
click at [238, 572] on input "text" at bounding box center [260, 569] width 87 height 23
type input "16:08"
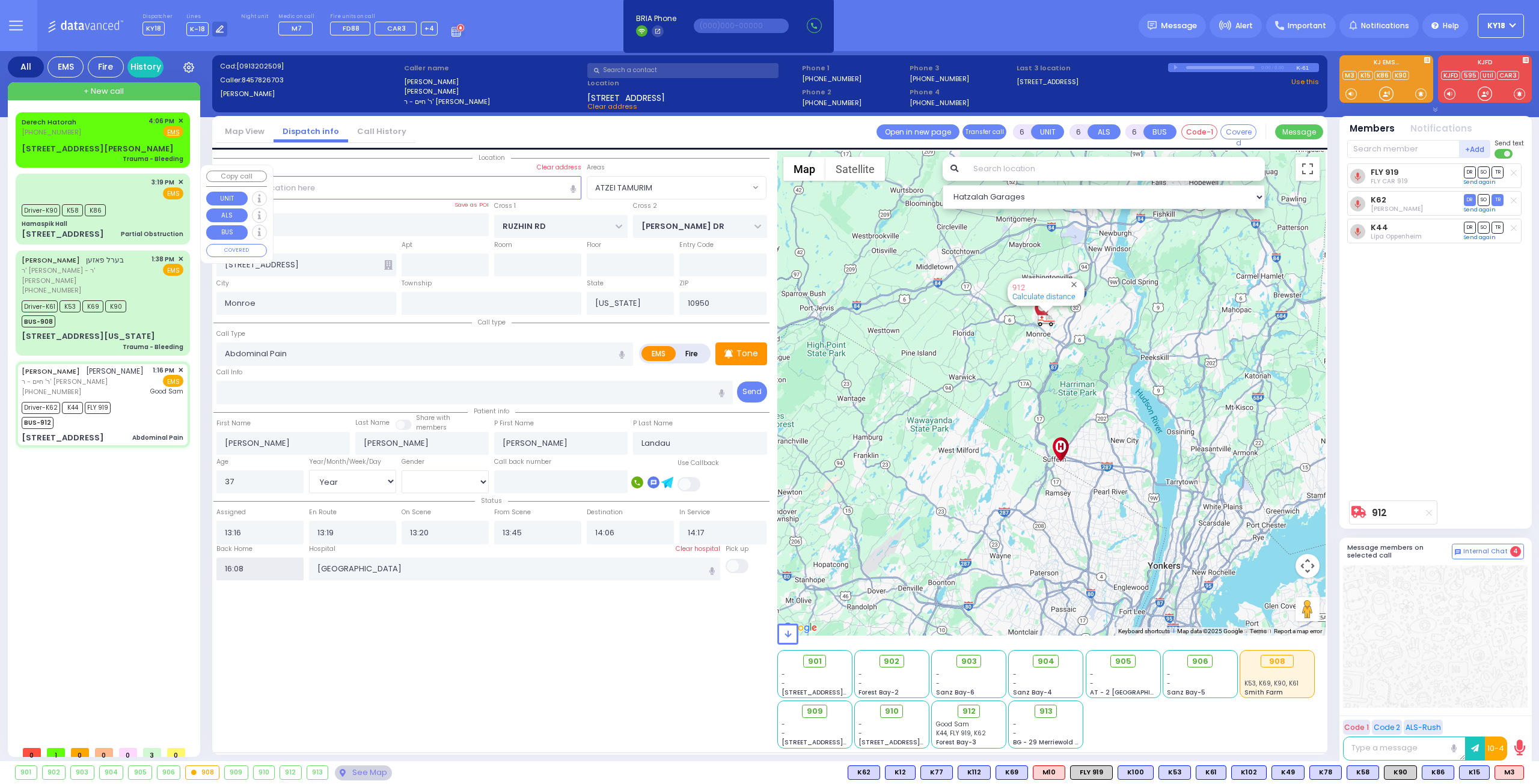
select select
radio input "true"
select select
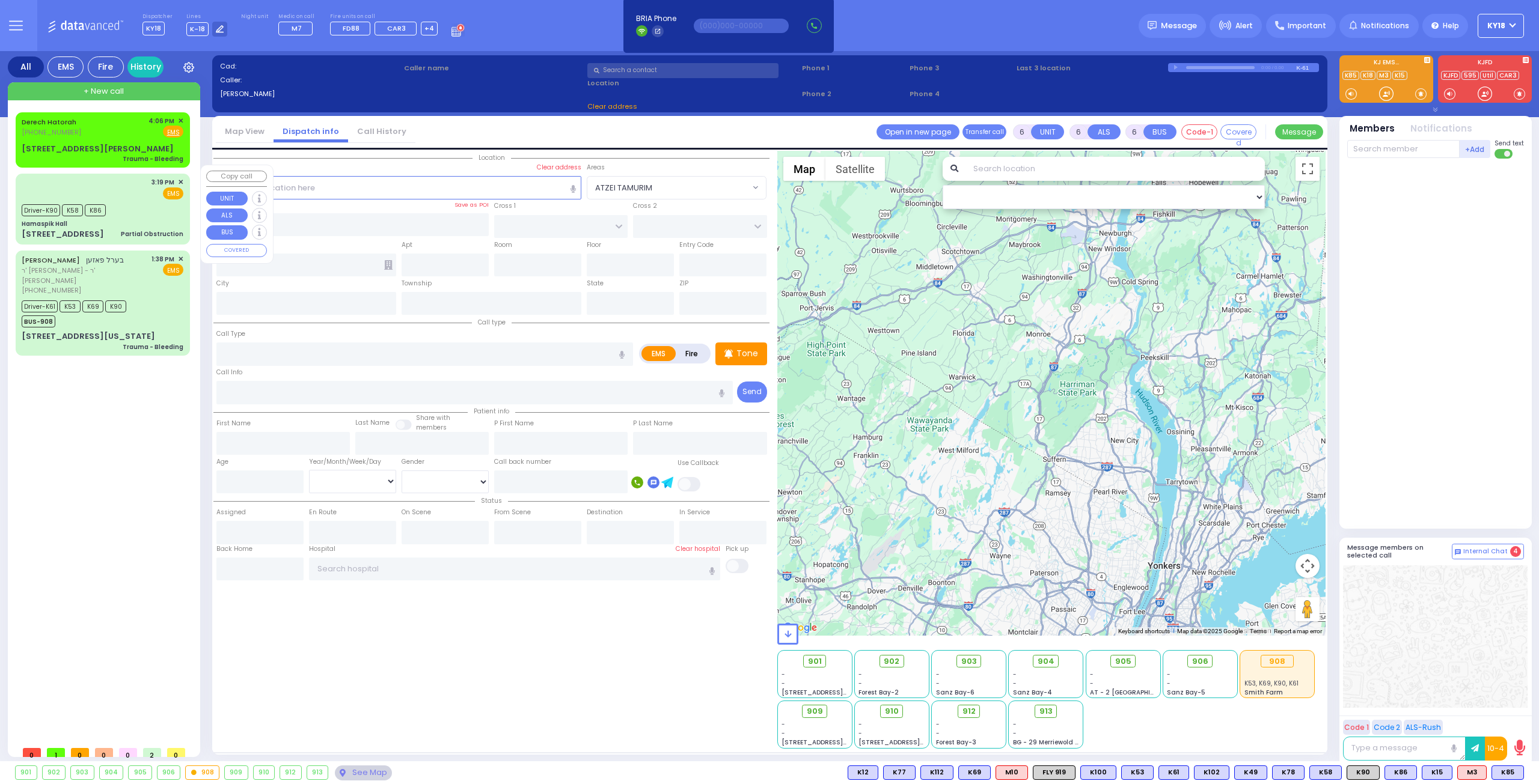
click at [137, 219] on div "Hamaspik Hall" at bounding box center [102, 223] width 162 height 9
select select
type input "Partial Obstruction"
radio input "true"
type input "[PERSON_NAME]"
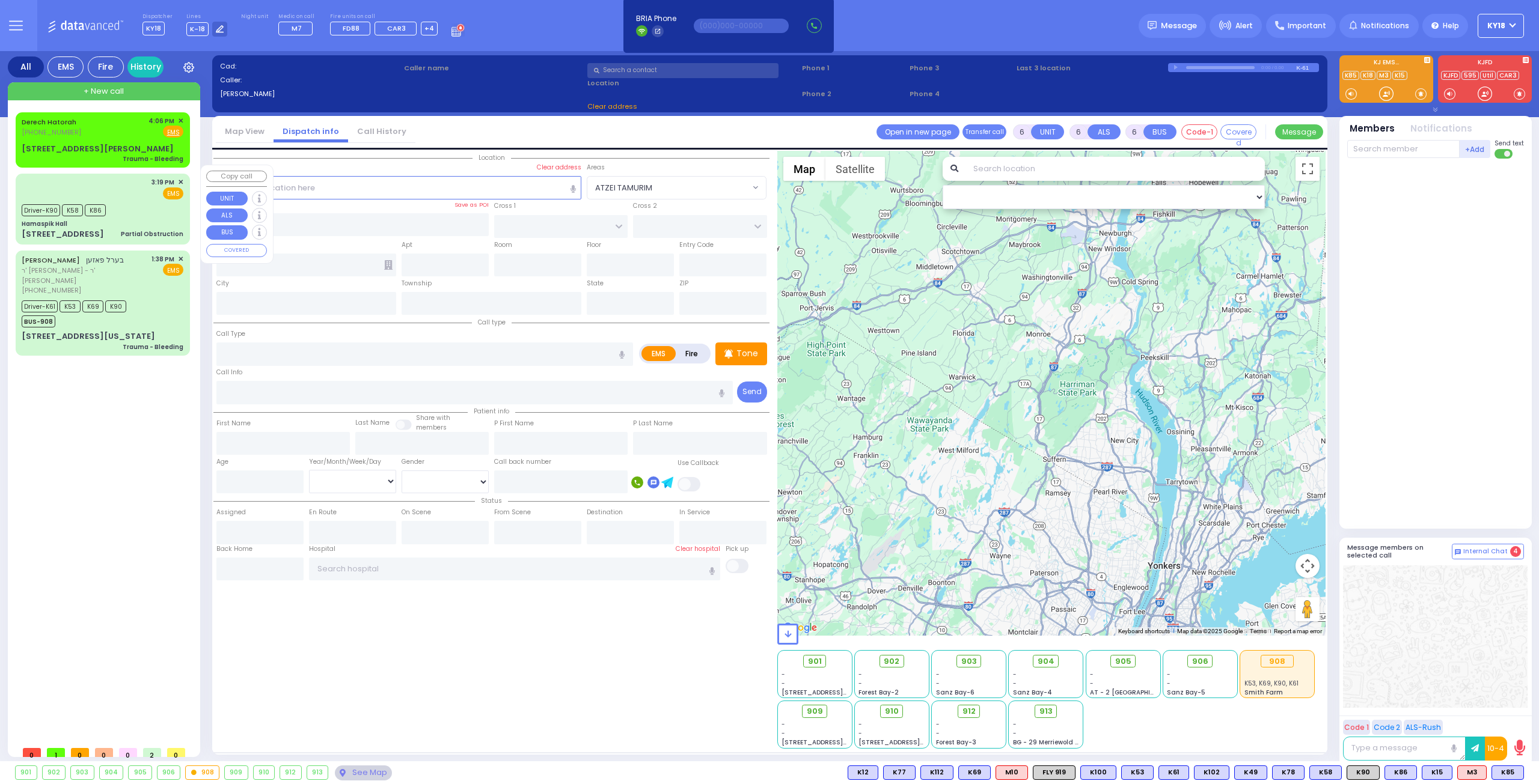
type input "[PERSON_NAME]"
type input "3"
select select "Year"
select select "[DEMOGRAPHIC_DATA]"
type input "15:19"
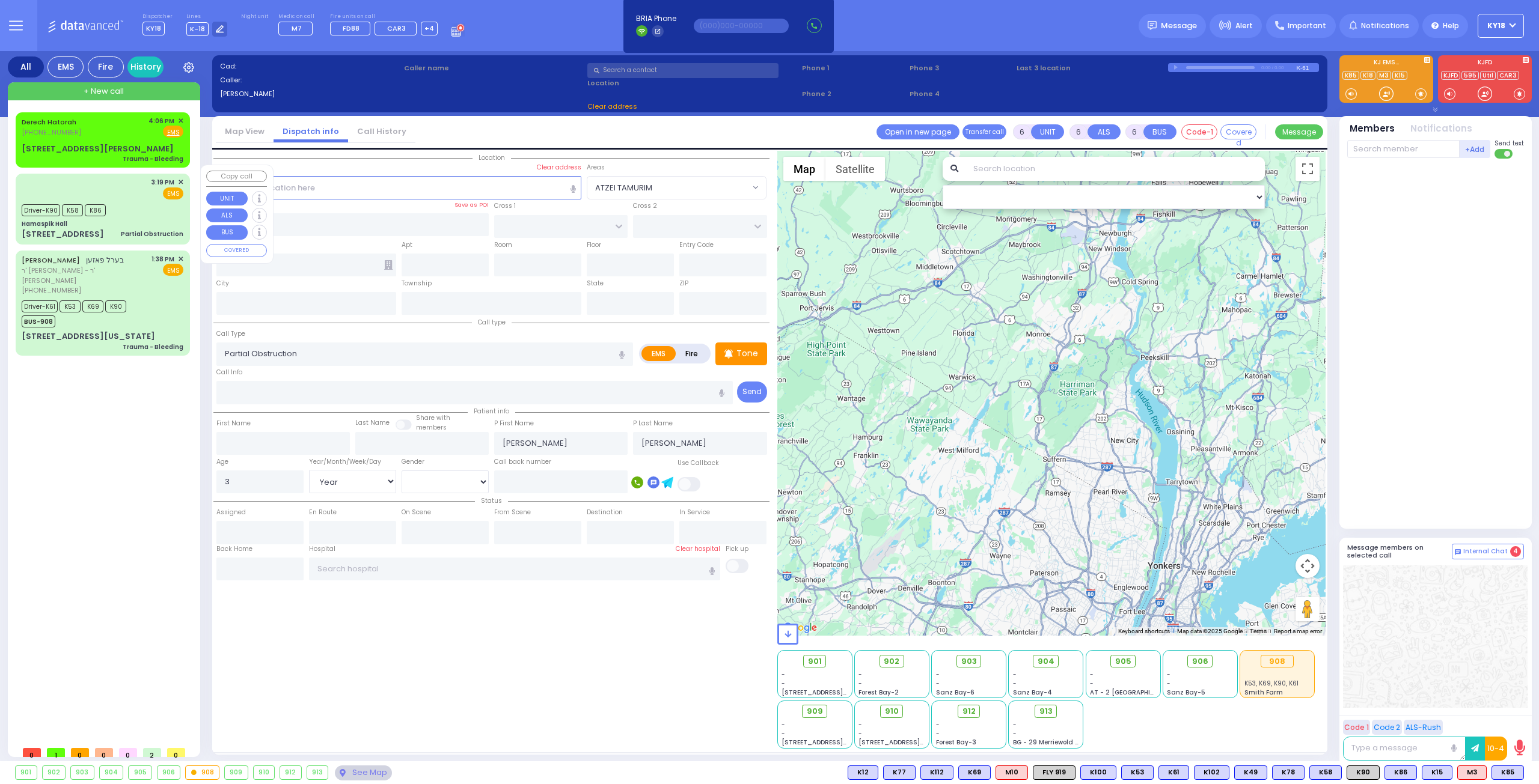
type input "15:22"
type input "15:24"
type input "15:33"
type input "[US_STATE][GEOGRAPHIC_DATA]- [GEOGRAPHIC_DATA] [STREET_ADDRESS][US_STATE]"
select select "Hatzalah Garages"
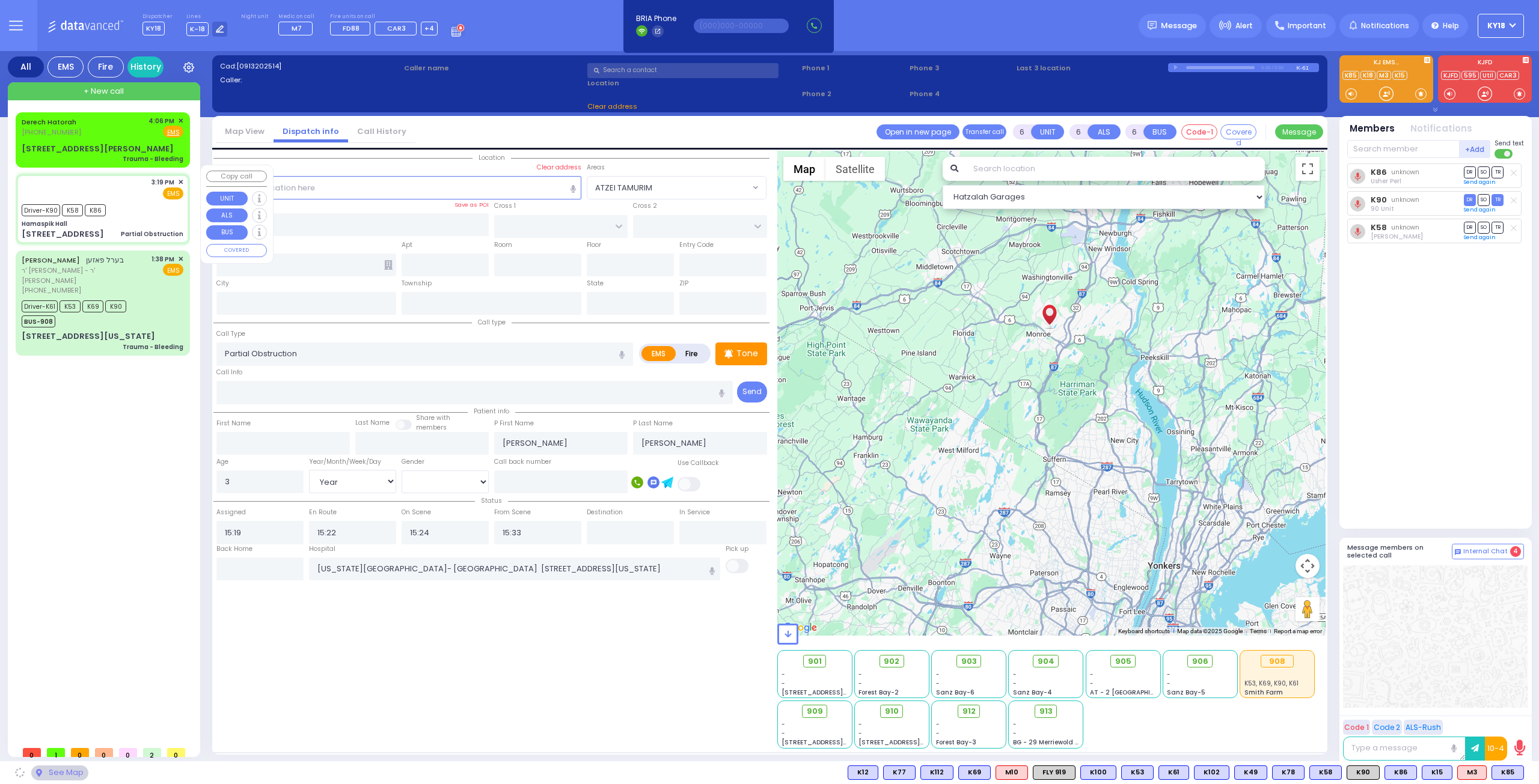
type input "Hamaspik Hall"
type input "[GEOGRAPHIC_DATA]"
type input "[STREET_ADDRESS]"
type input "[PERSON_NAME]"
type input "[US_STATE]"
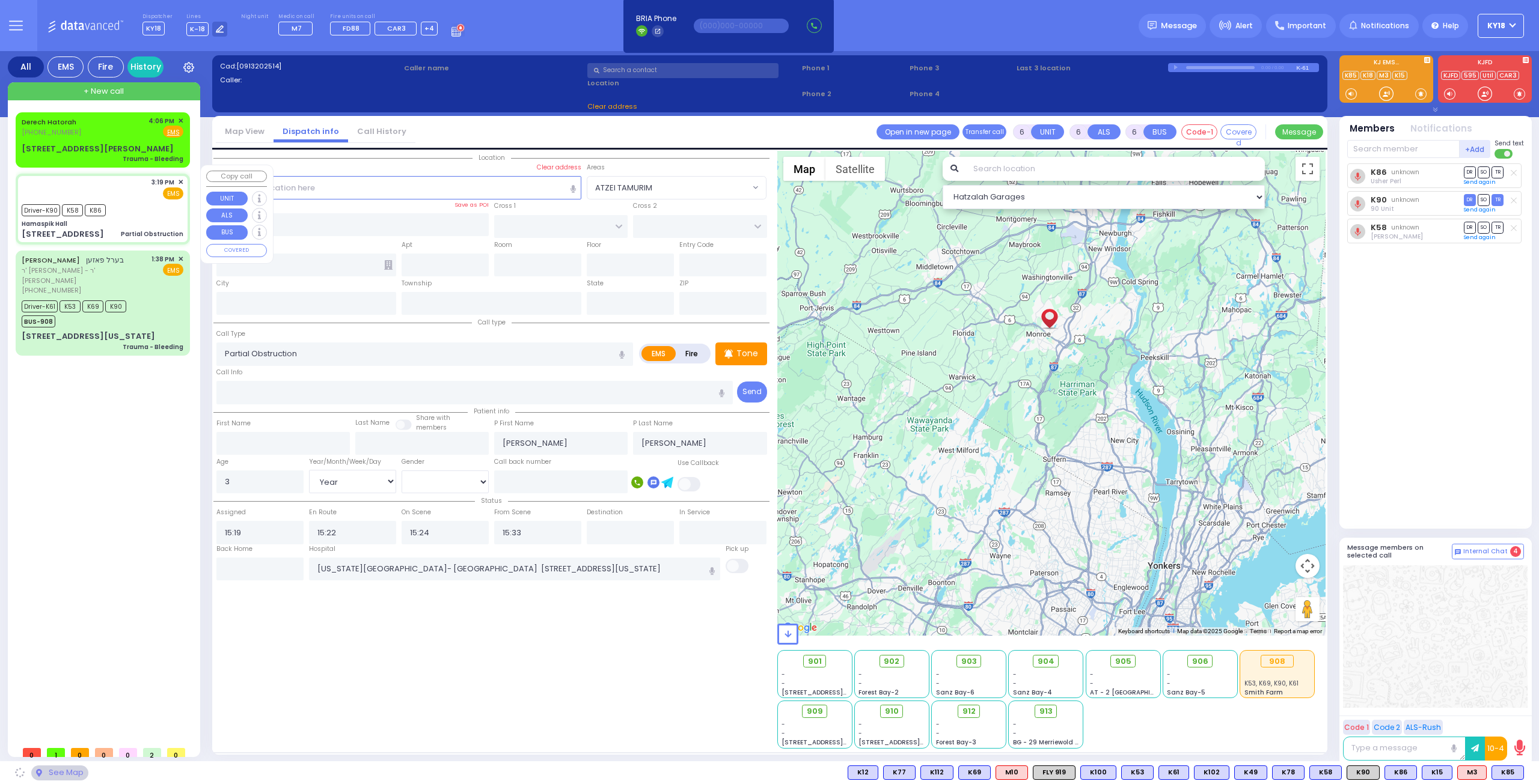
type input "10950"
select select "SECTION 4"
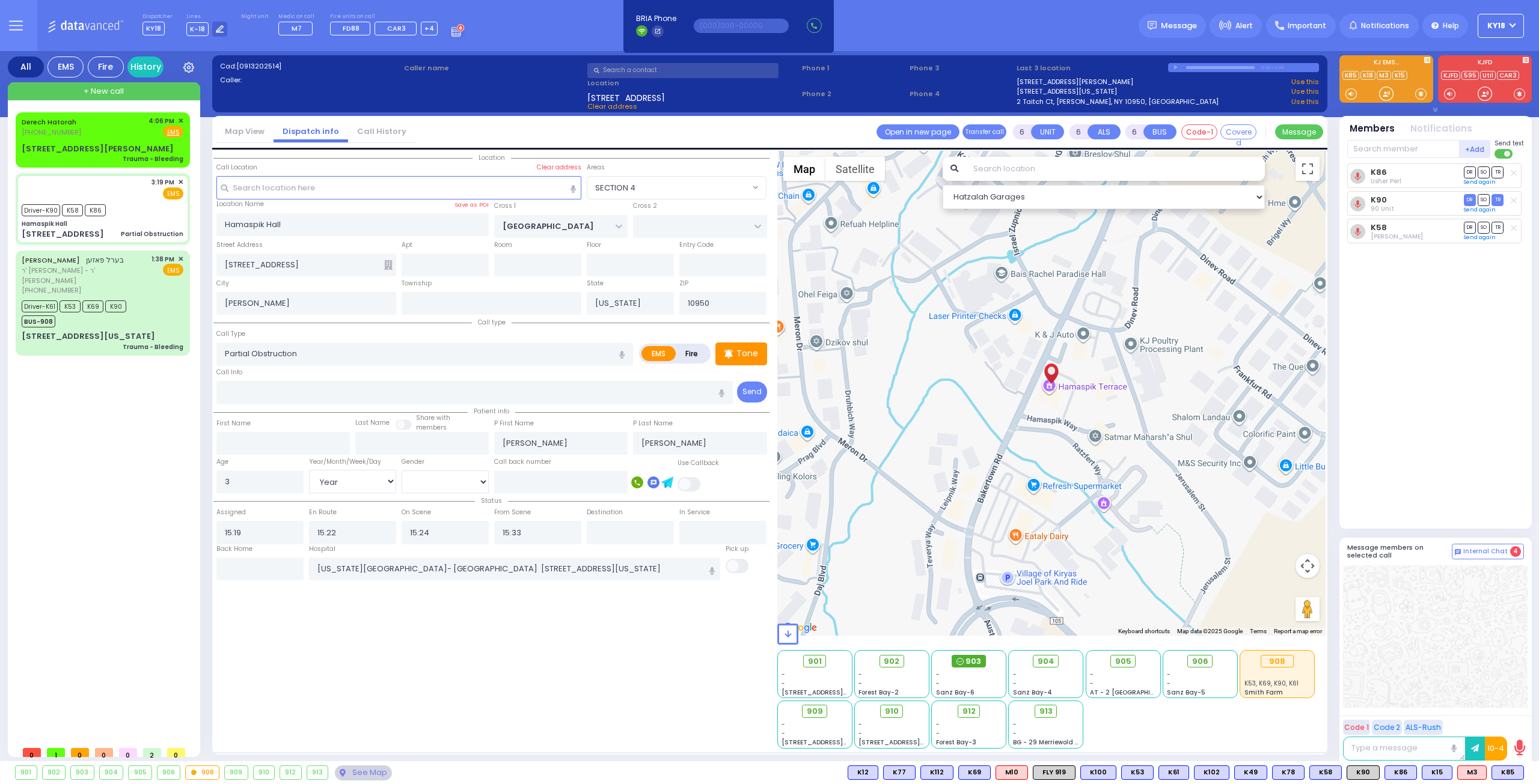
click at [969, 657] on span "903" at bounding box center [973, 662] width 16 height 12
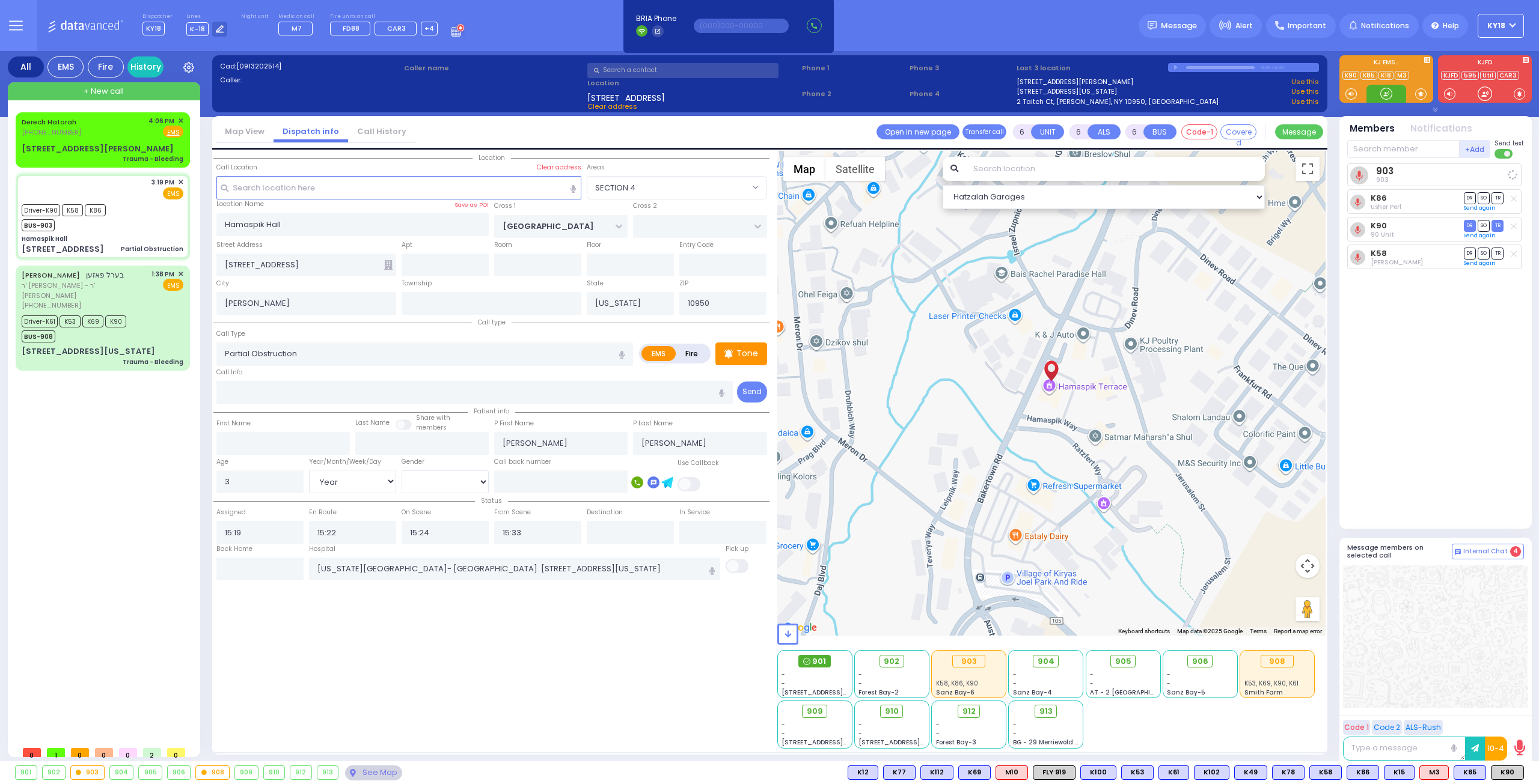
select select
radio input "true"
select select "Year"
select select "[DEMOGRAPHIC_DATA]"
select select "Hatzalah Garages"
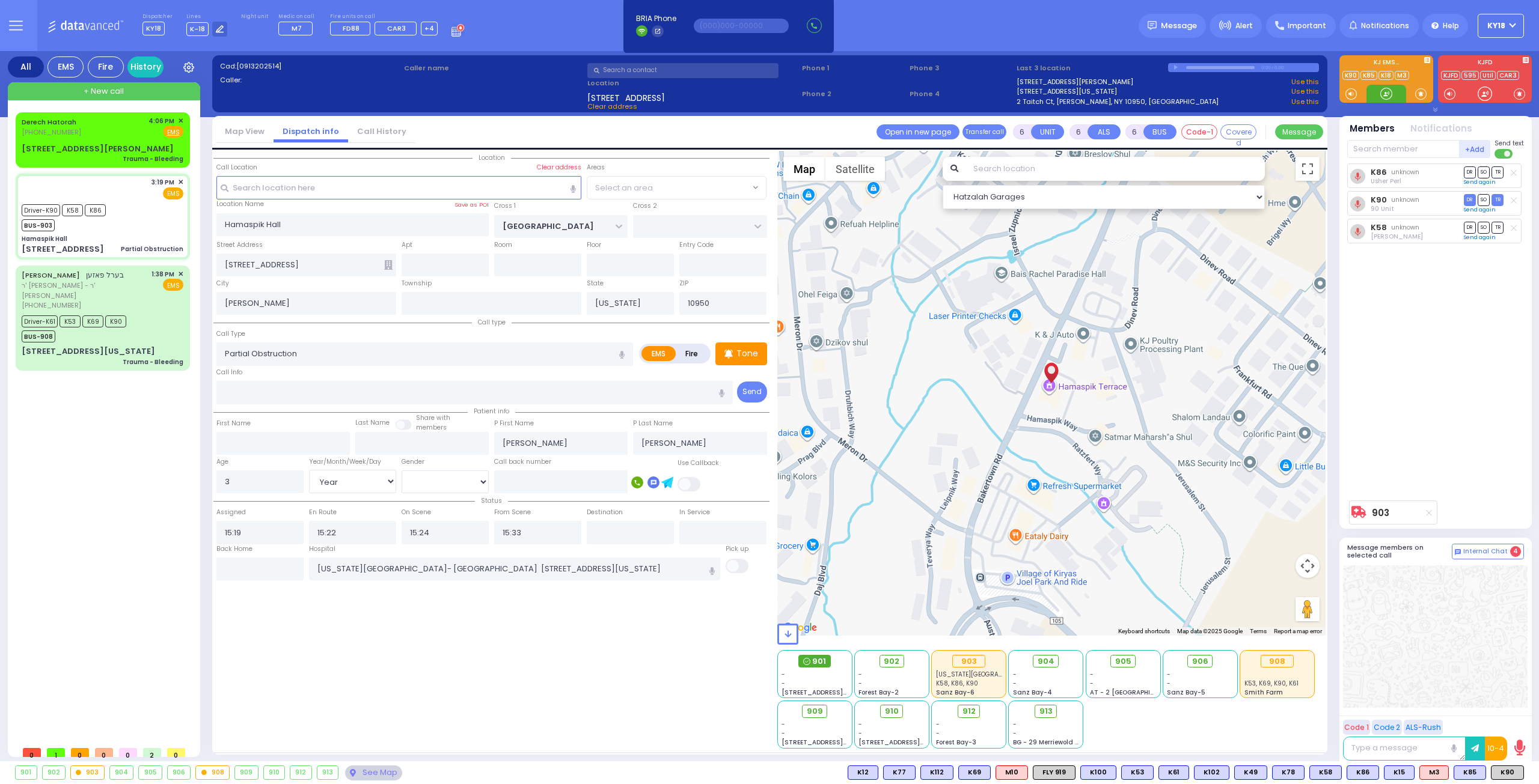
select select "SECTION 4"
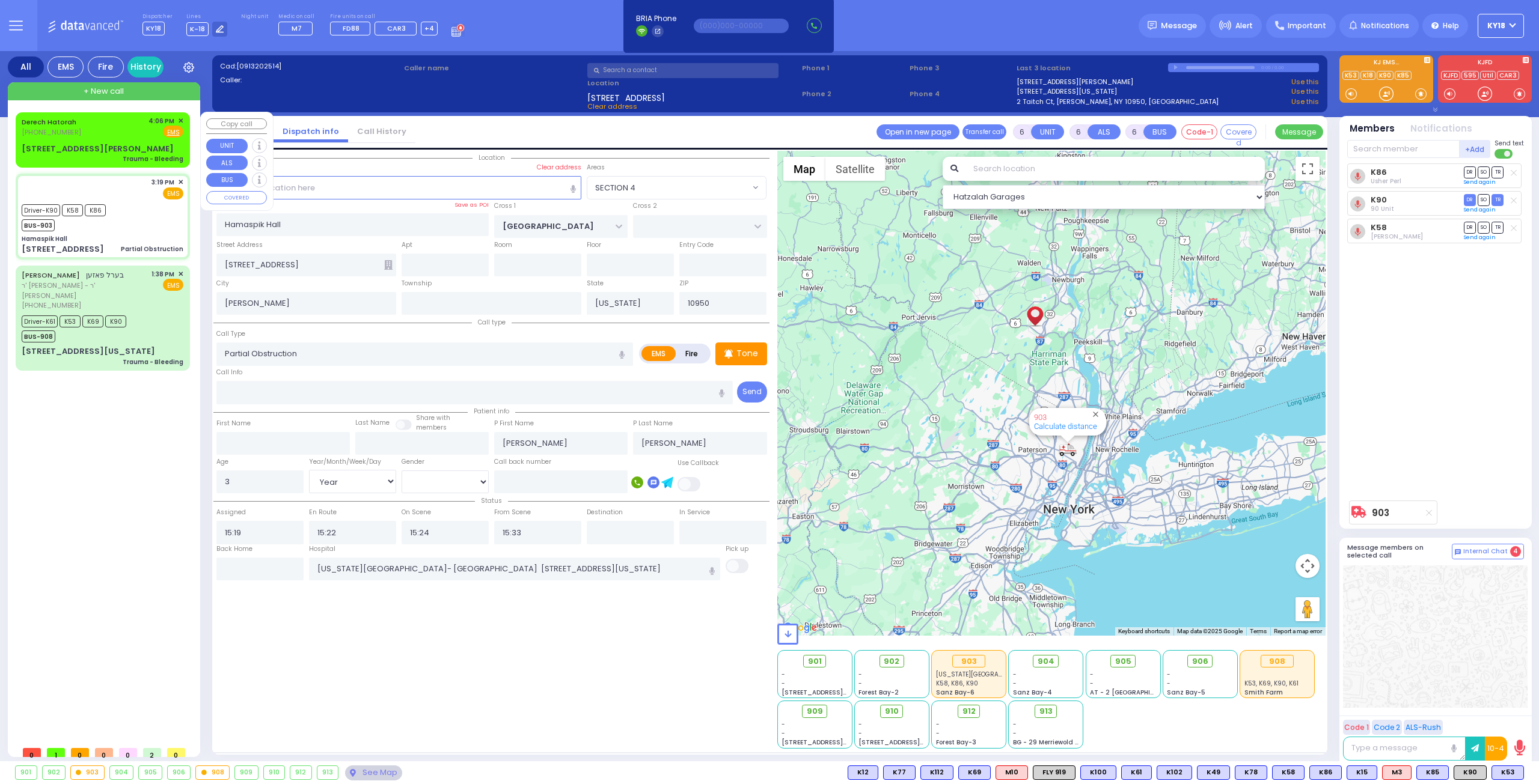
click at [134, 154] on div "Trauma - Bleeding" at bounding box center [153, 159] width 61 height 9
type input "2"
type input "1"
select select
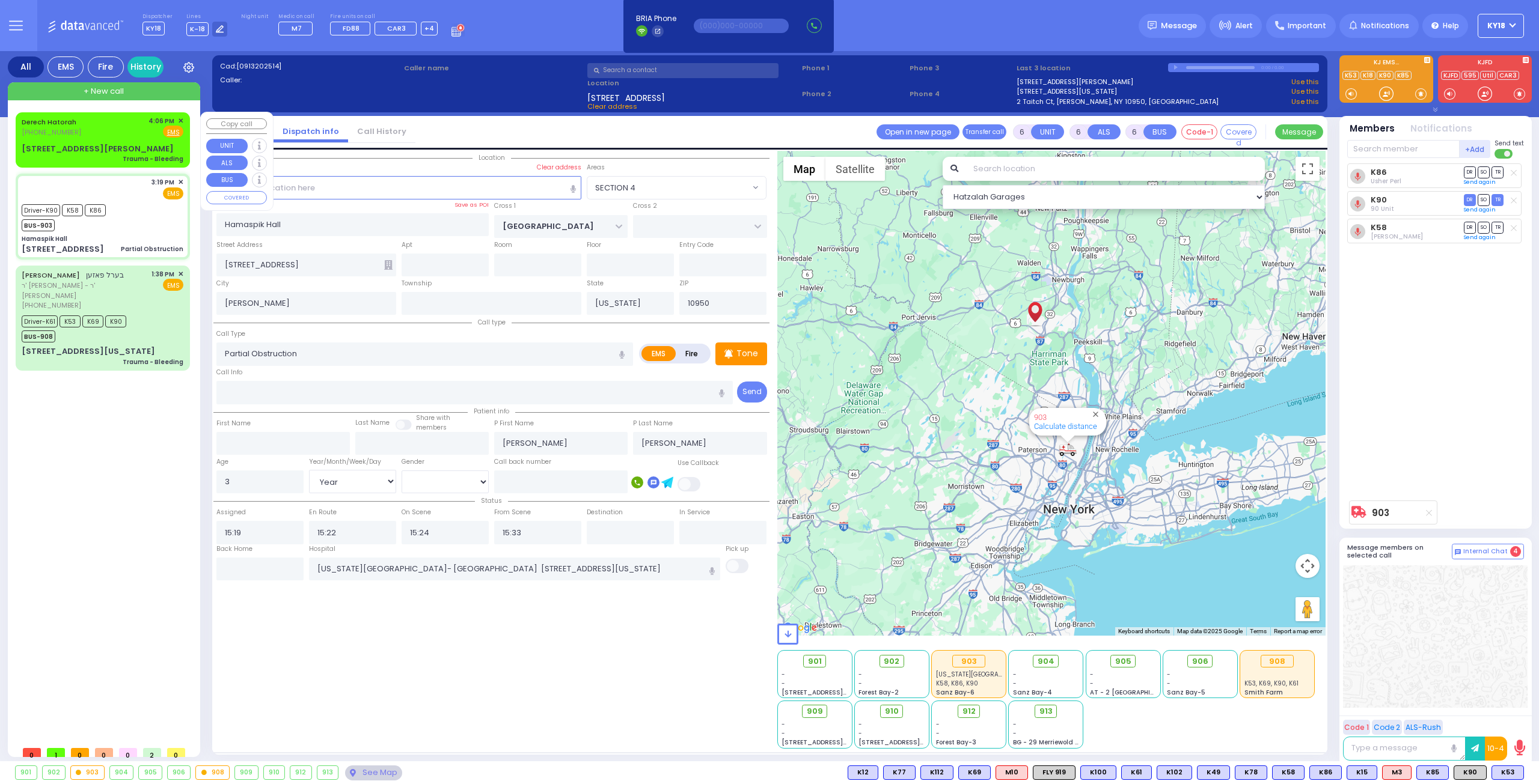
type input "Trauma - Bleeding"
radio input "true"
select select
type input "16:06"
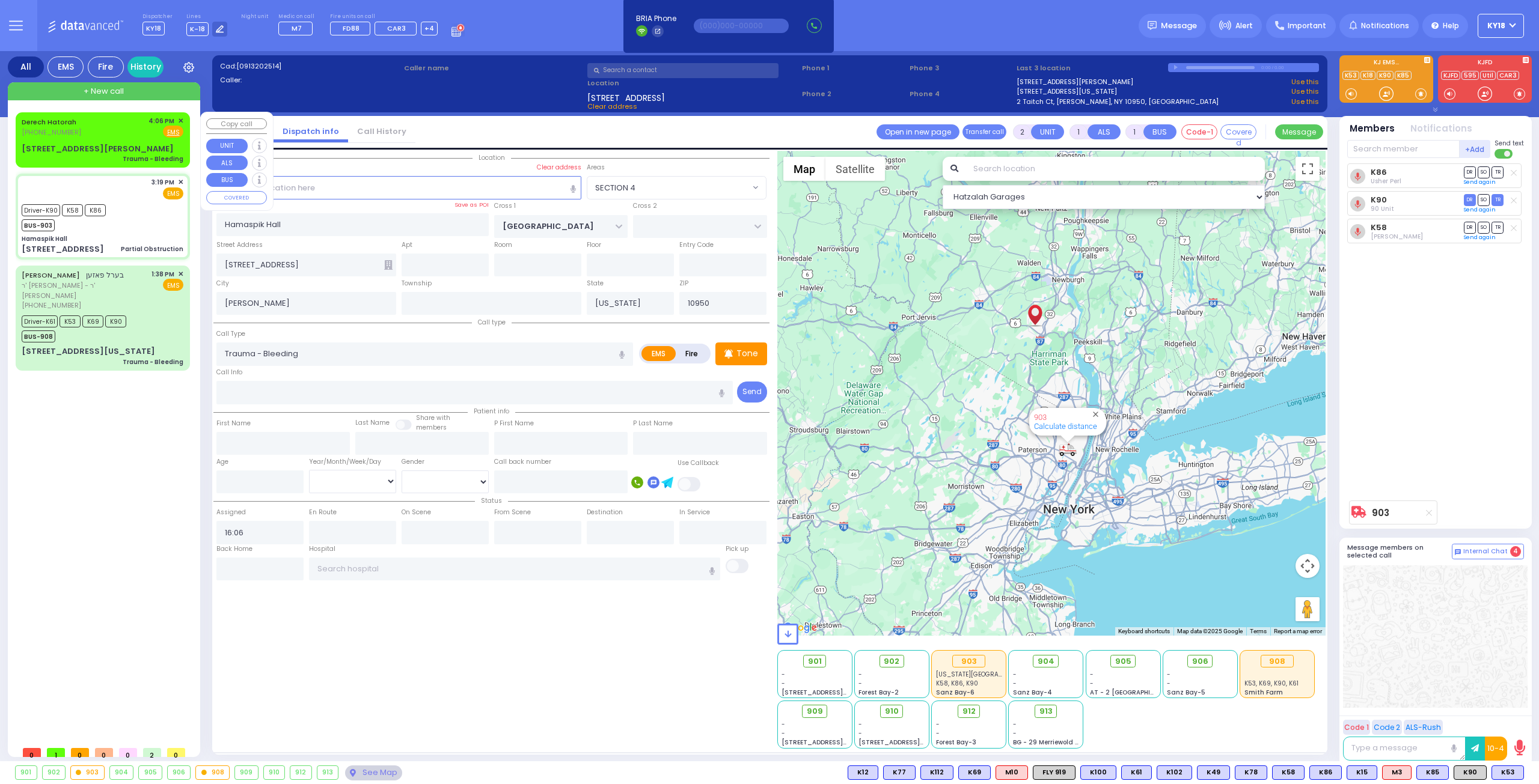
select select "Hatzalah Garages"
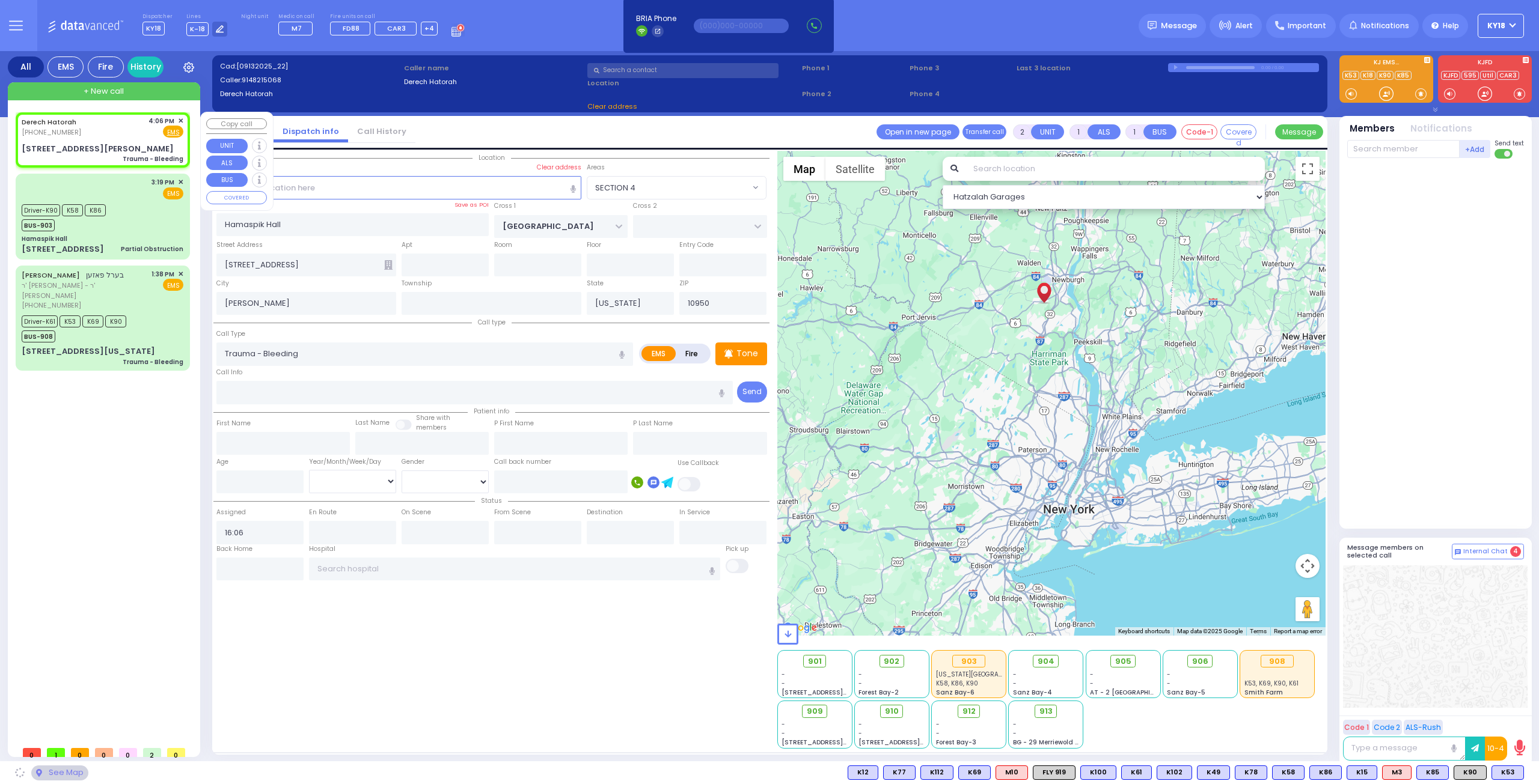
type input "HILMAR LN"
type input "CLOVE RD"
type input "[STREET_ADDRESS][PERSON_NAME]"
type input "12577"
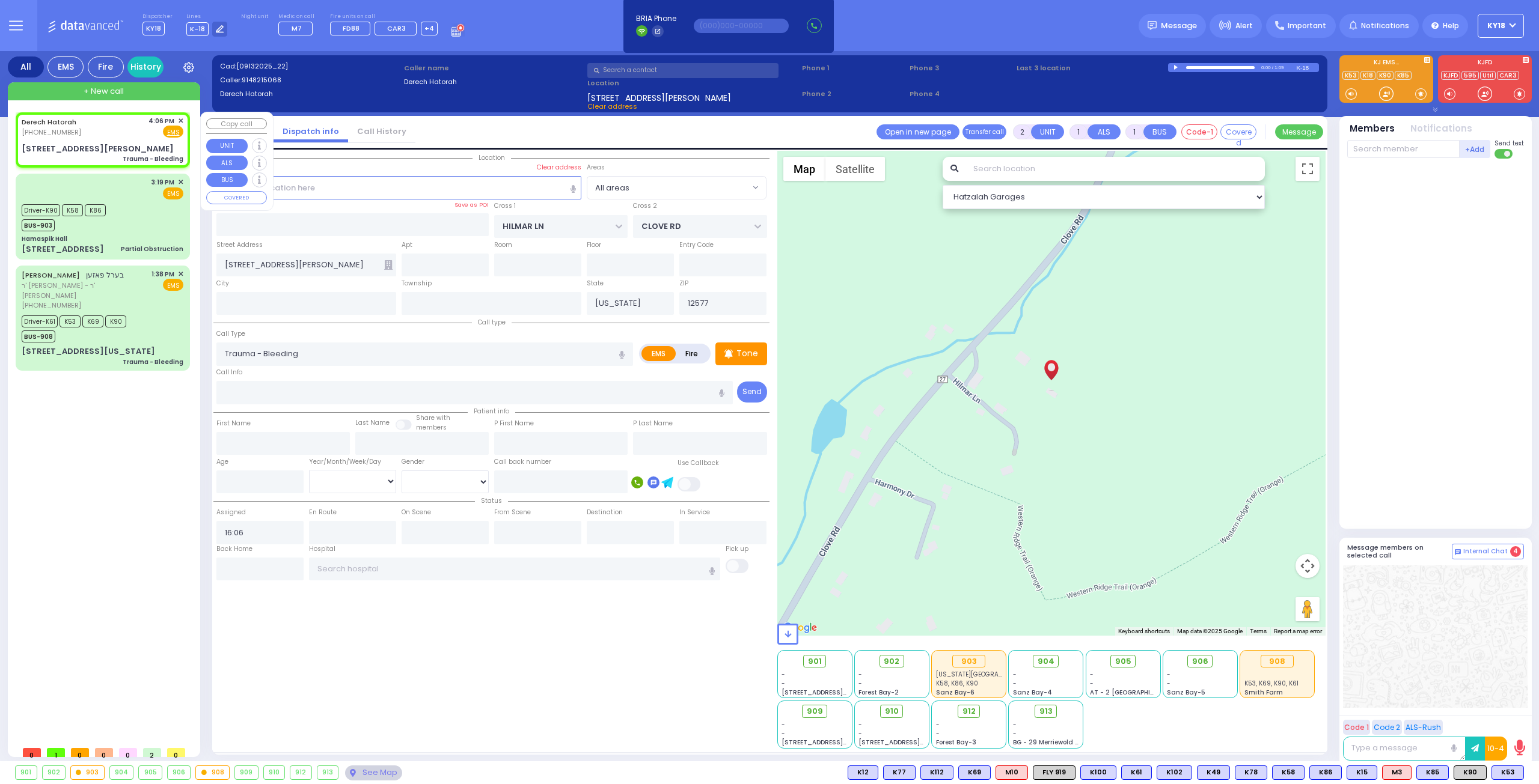
click at [143, 154] on div "Trauma - Bleeding" at bounding box center [153, 159] width 61 height 9
select select
radio input "true"
select select
select select "Hatzalah Garages"
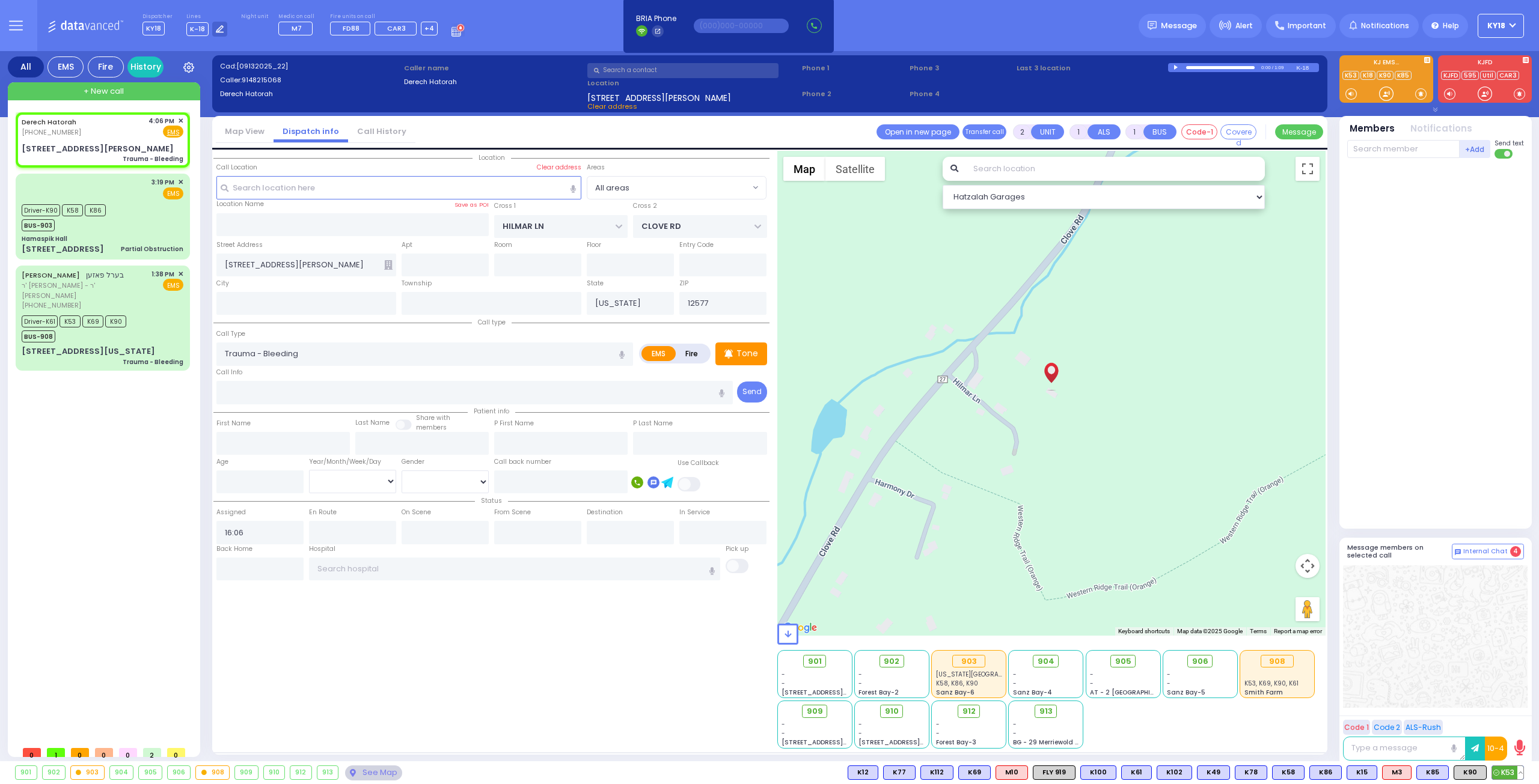
click at [1503, 772] on span "K53" at bounding box center [1508, 772] width 31 height 13
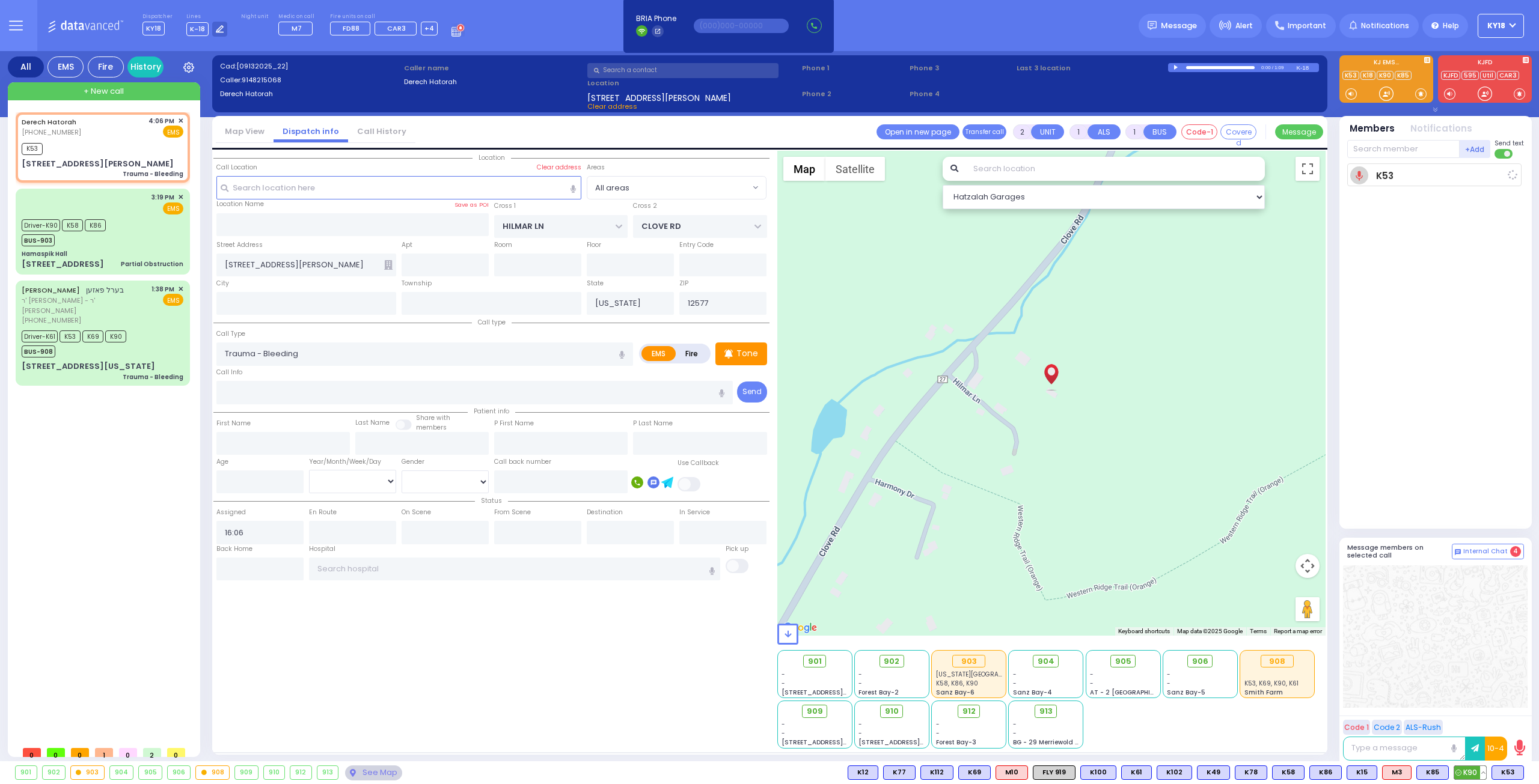
select select
radio input "true"
select select
type input "16:09"
select select "Hatzalah Garages"
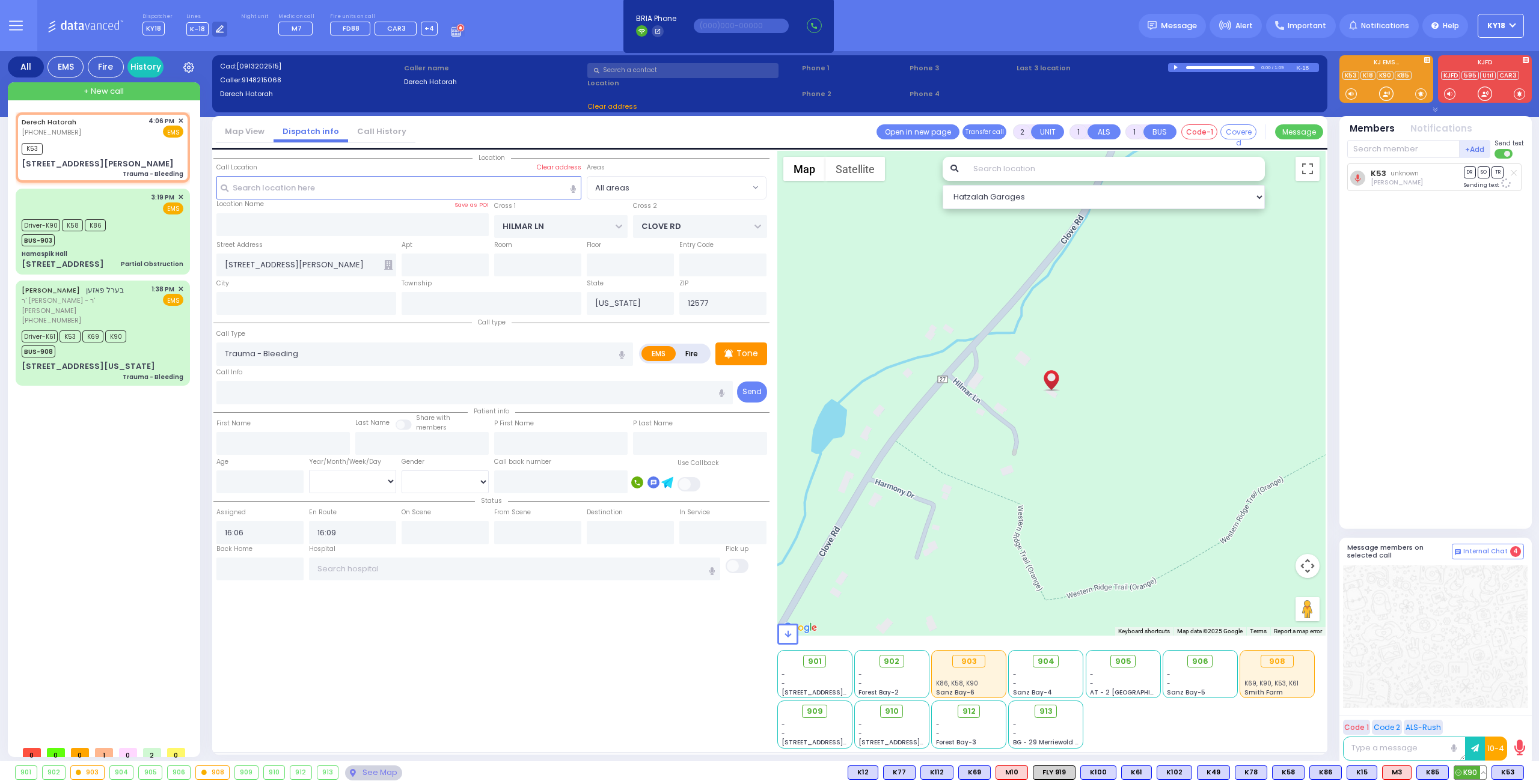
click at [1472, 773] on span "K90" at bounding box center [1470, 772] width 32 height 13
select select
radio input "true"
select select
select select "Hatzalah Garages"
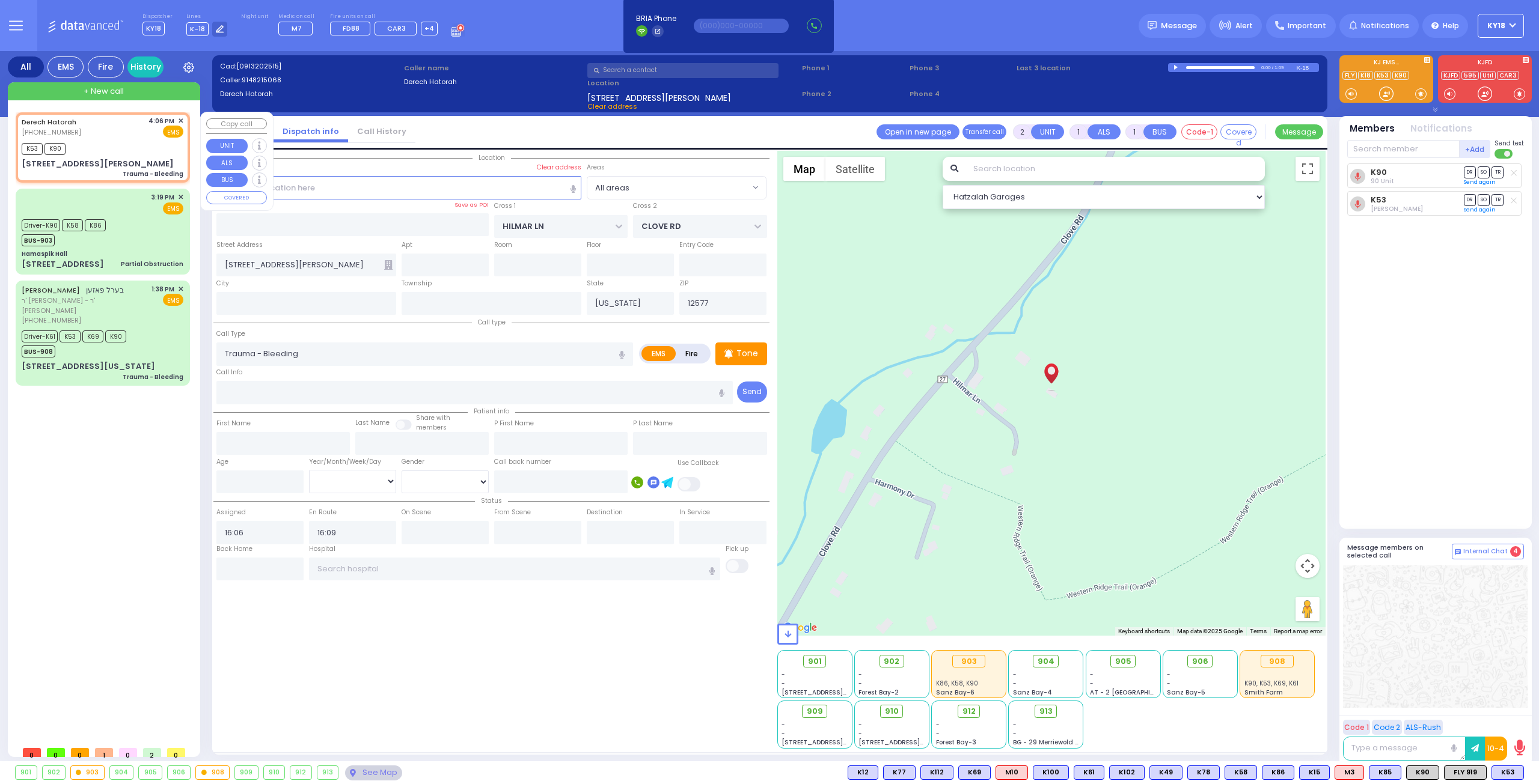
click at [125, 145] on div "K53 K90" at bounding box center [102, 147] width 162 height 15
select select
radio input "true"
select select
select select "Hatzalah Garages"
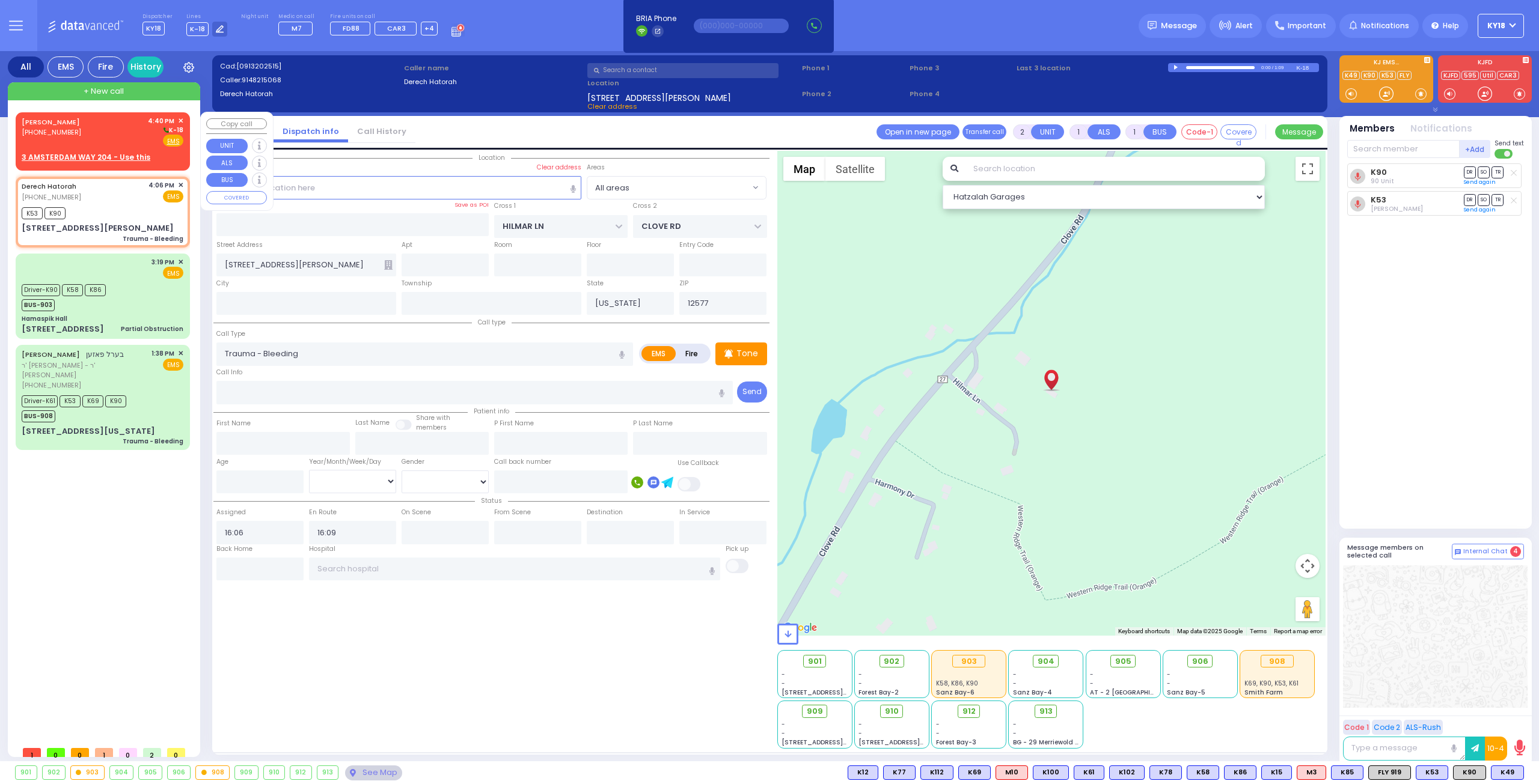
click at [110, 133] on div "[PERSON_NAME] [PHONE_NUMBER] 4:40 PM ✕ K-18 EMS" at bounding box center [102, 132] width 162 height 31
select select
radio input "true"
type input "[PERSON_NAME] [PERSON_NAME]"
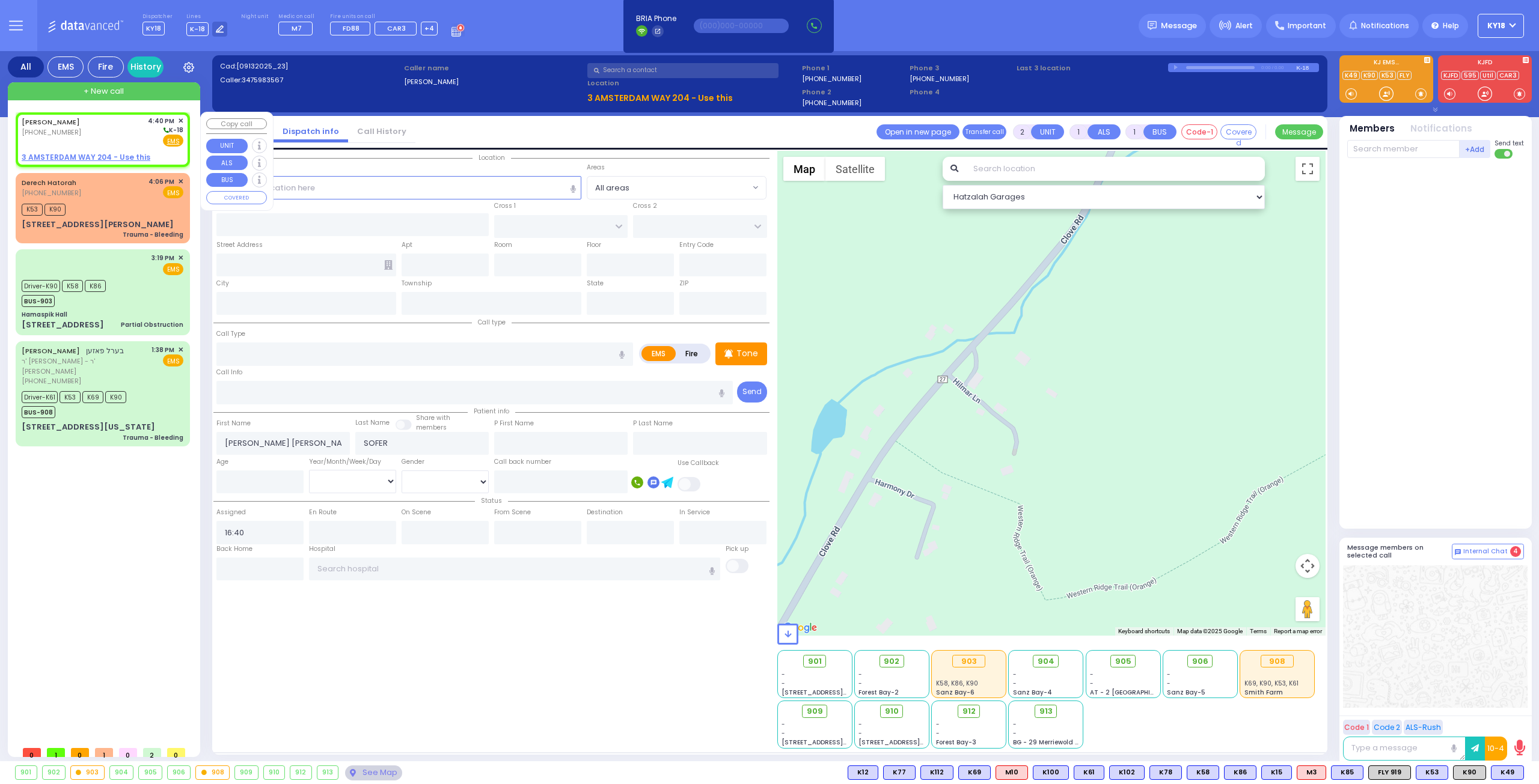
click at [88, 157] on u "3 AMSTERDAM WAY 204 - Use this" at bounding box center [86, 157] width 128 height 10
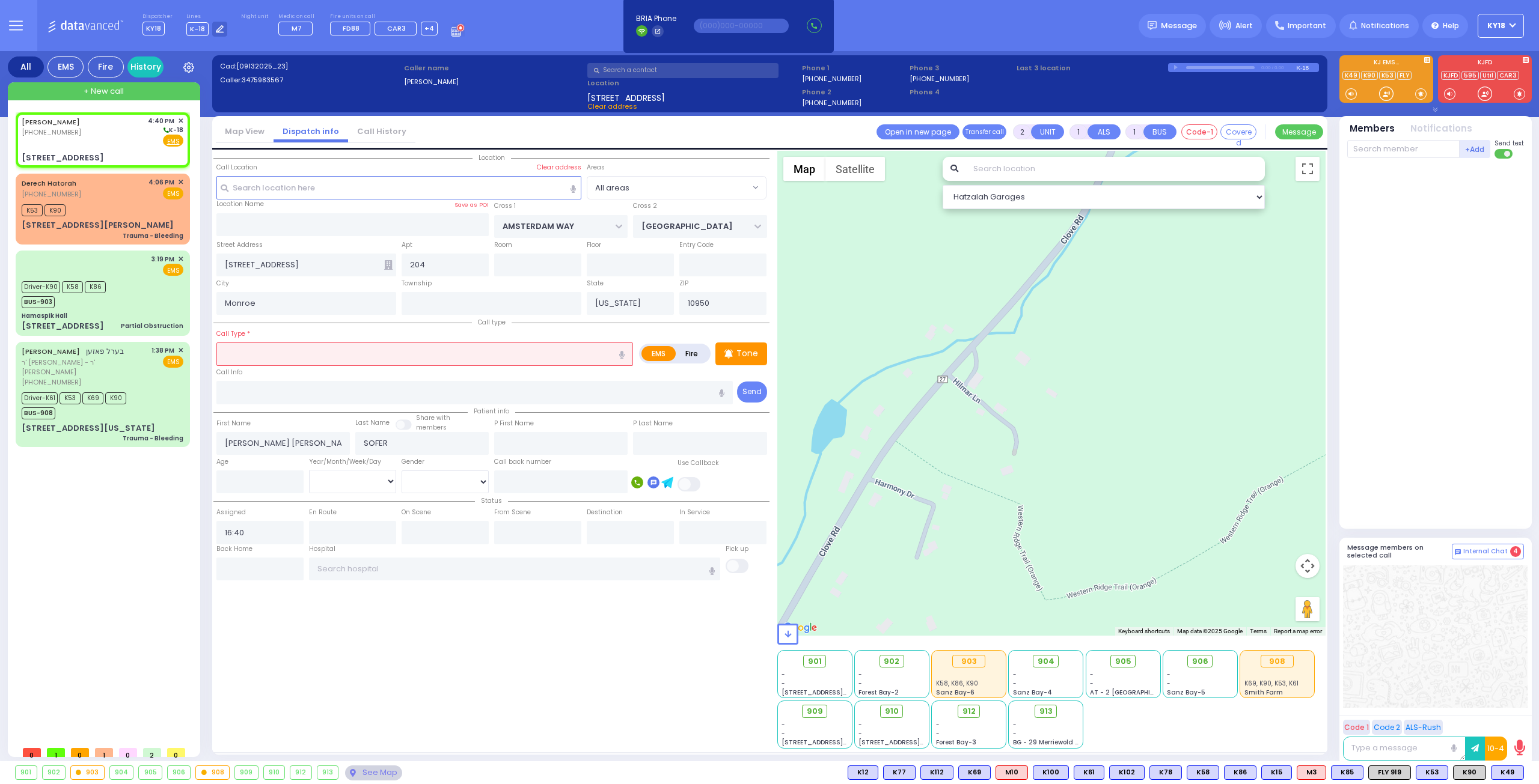
click at [285, 349] on input "text" at bounding box center [425, 354] width 417 height 23
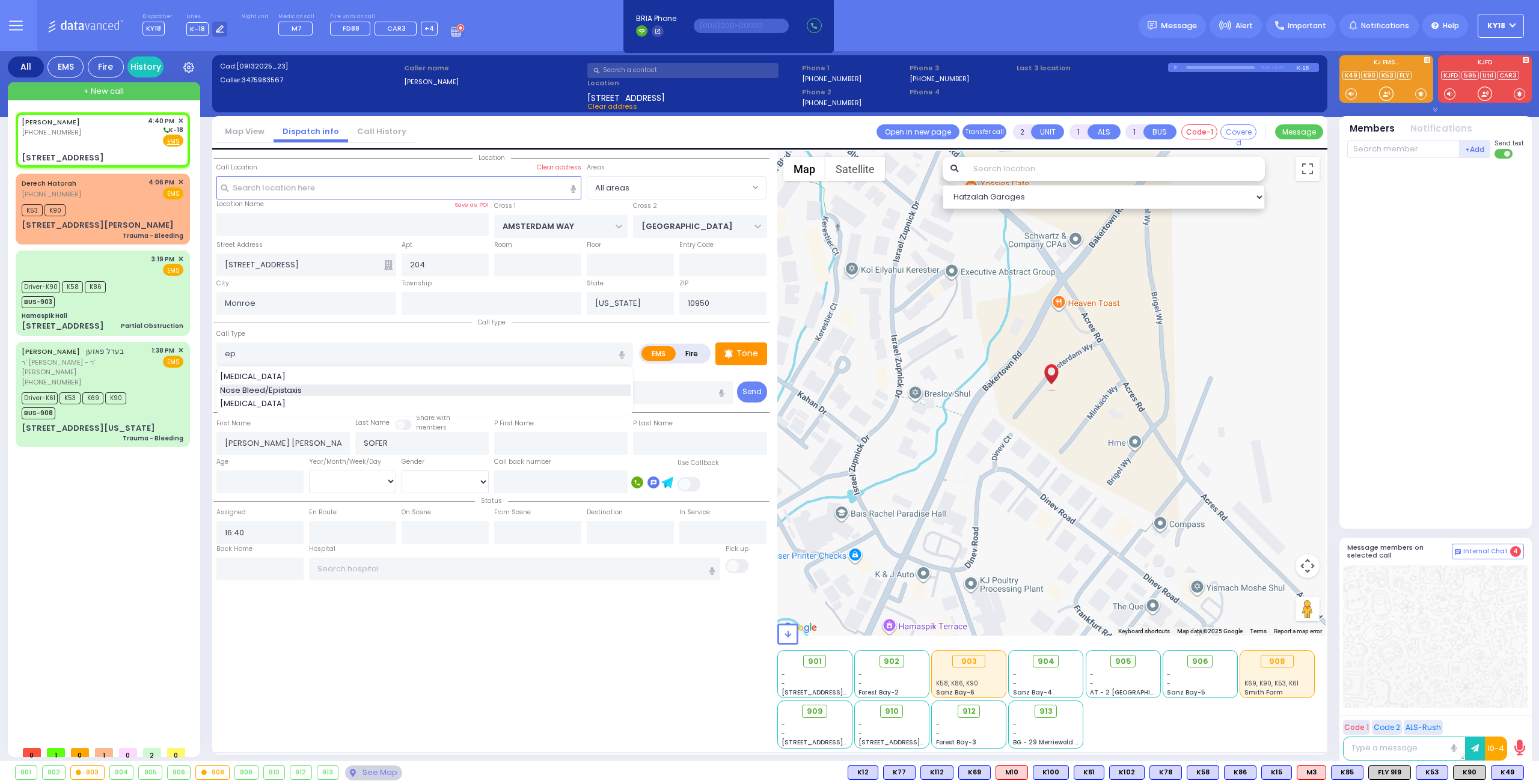
click at [317, 390] on div "Nose Bleed/Epistaxis" at bounding box center [425, 390] width 411 height 12
click at [51, 150] on div "[PERSON_NAME] [PHONE_NUMBER] 4:40 PM ✕ K-18 EMS" at bounding box center [103, 140] width 170 height 51
click at [234, 465] on div "Age" at bounding box center [259, 475] width 93 height 39
click at [248, 481] on input "number" at bounding box center [260, 482] width 87 height 23
click at [382, 479] on select "Year Month Week Day" at bounding box center [352, 481] width 87 height 23
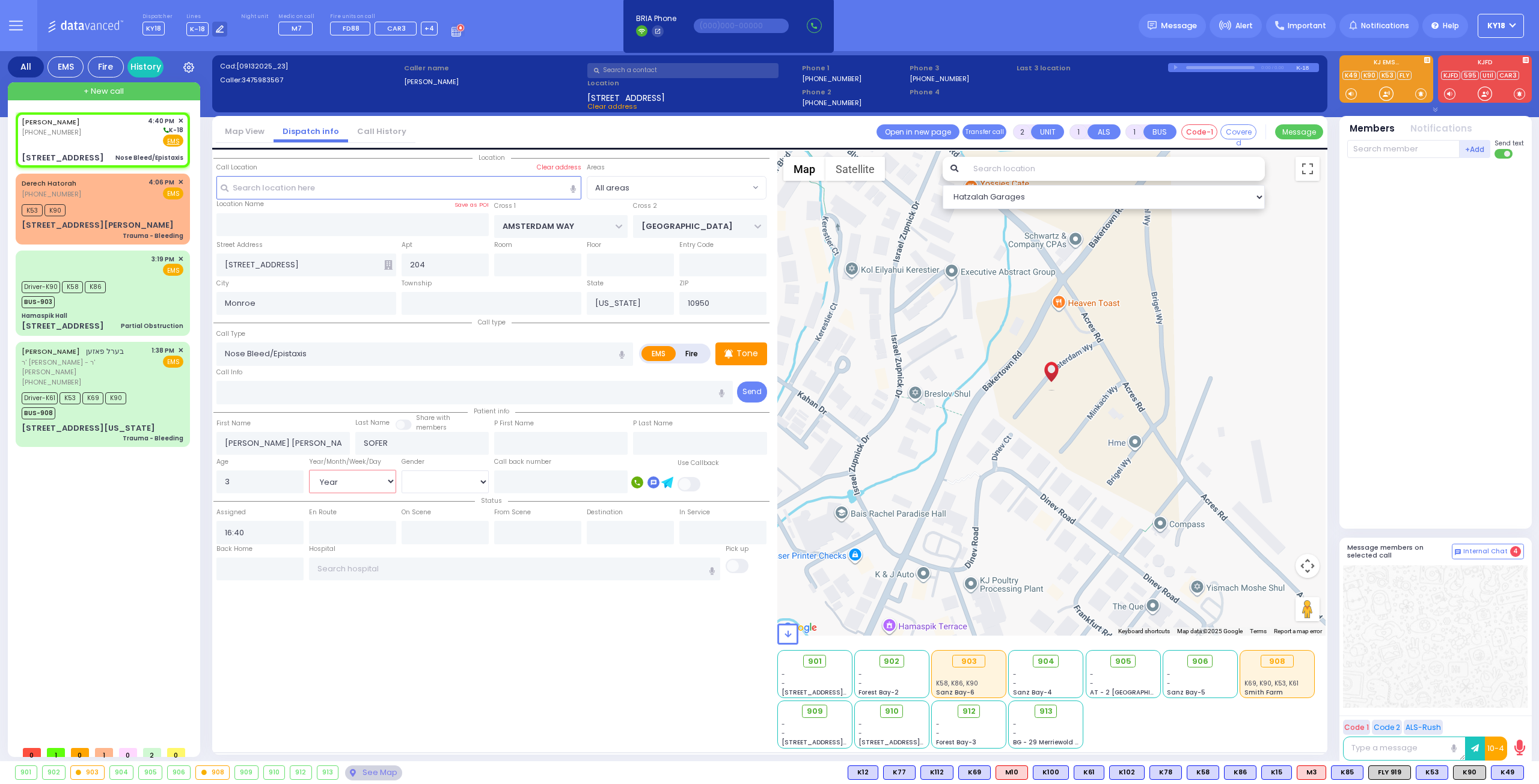
click at [309, 470] on select "Year Month Week Day" at bounding box center [352, 481] width 87 height 23
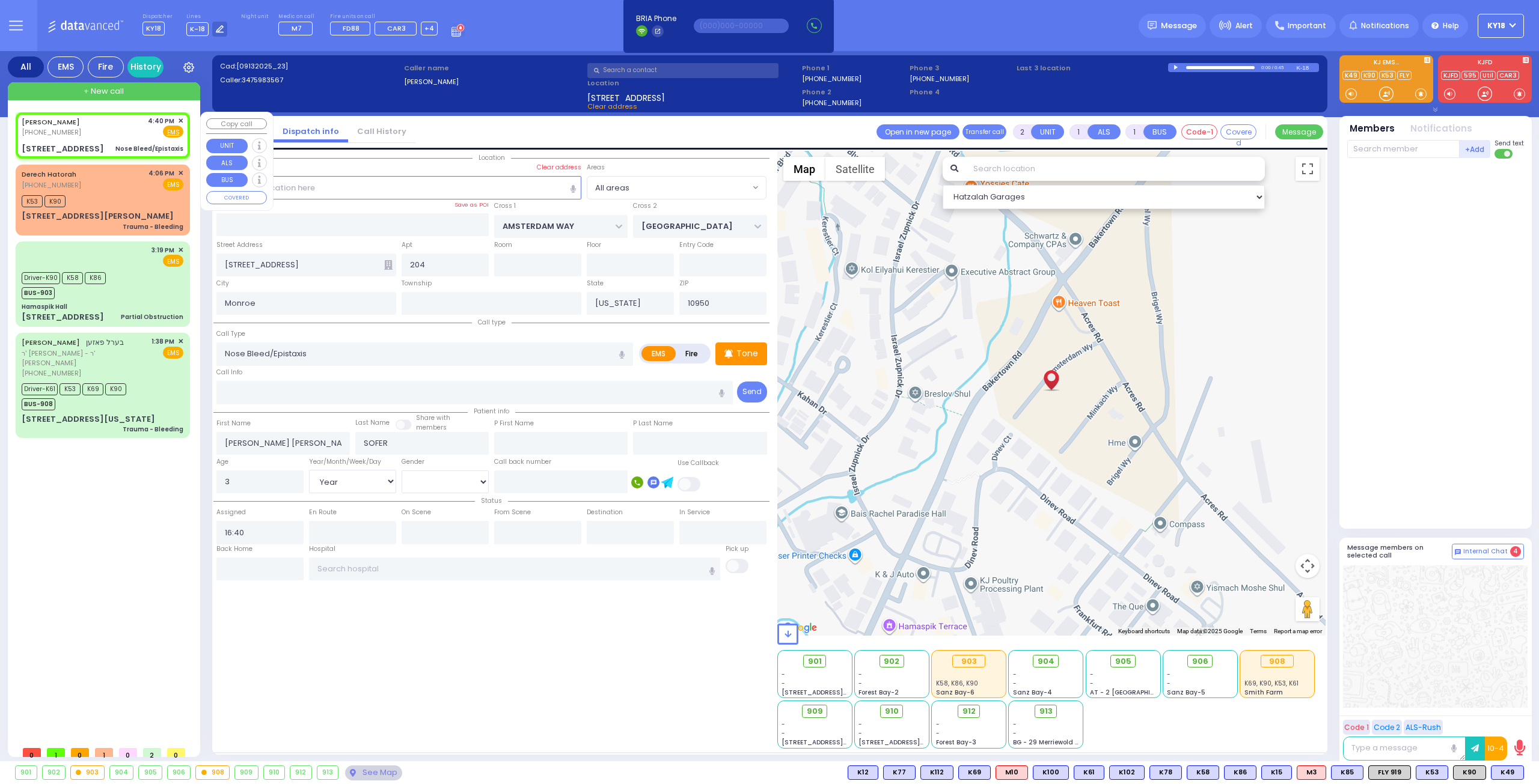
click at [120, 140] on div "[PERSON_NAME] [PHONE_NUMBER] 4:40 PM ✕ Fire EMS" at bounding box center [103, 136] width 170 height 42
click at [105, 133] on div "[PERSON_NAME] [PHONE_NUMBER] 4:40 PM ✕ Fire EMS" at bounding box center [102, 127] width 162 height 22
drag, startPoint x: 132, startPoint y: 144, endPoint x: 248, endPoint y: 285, distance: 182.6
click at [132, 144] on div "Nose Bleed/Epistaxis" at bounding box center [150, 148] width 68 height 9
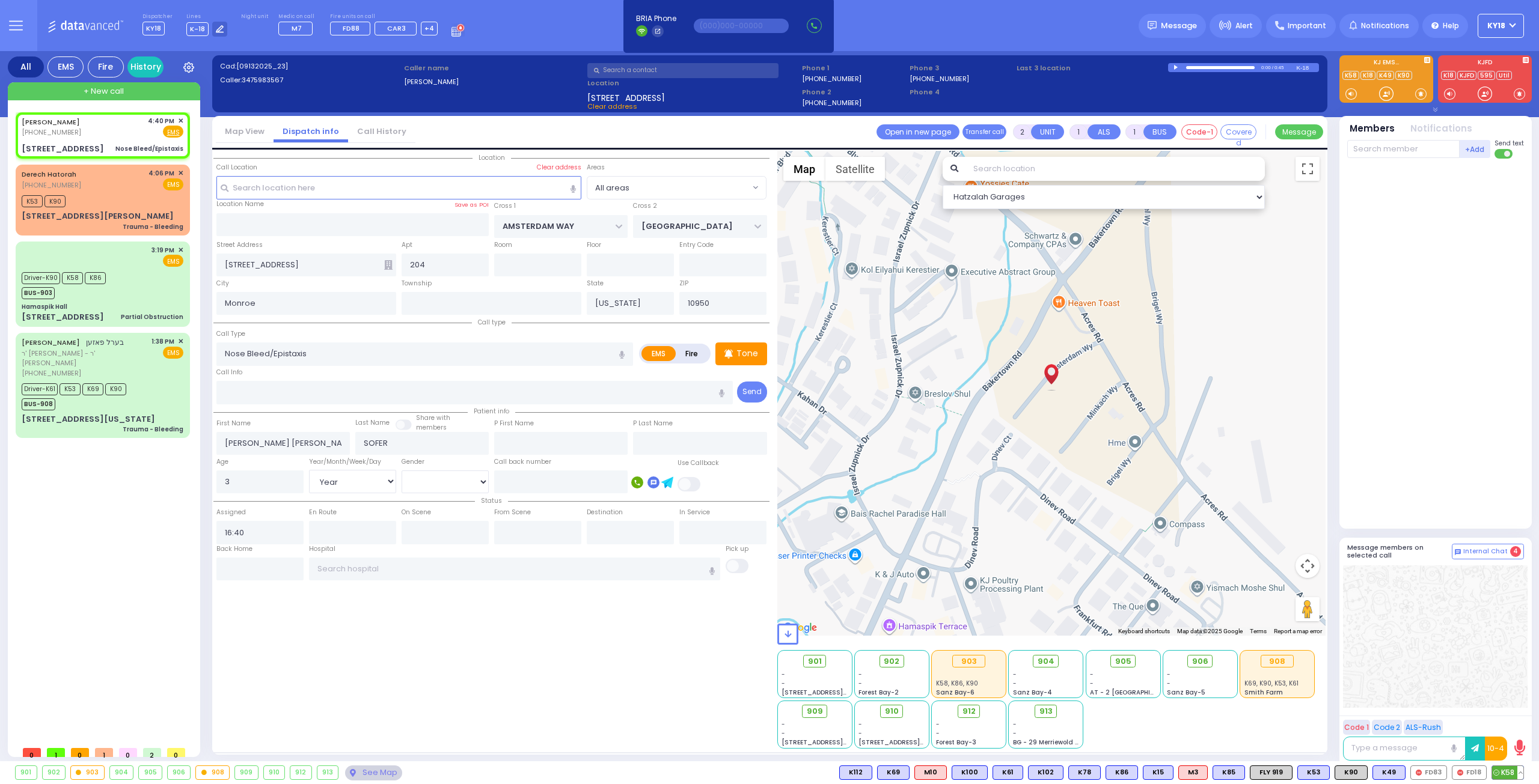
click at [1508, 769] on span "K58" at bounding box center [1508, 772] width 31 height 13
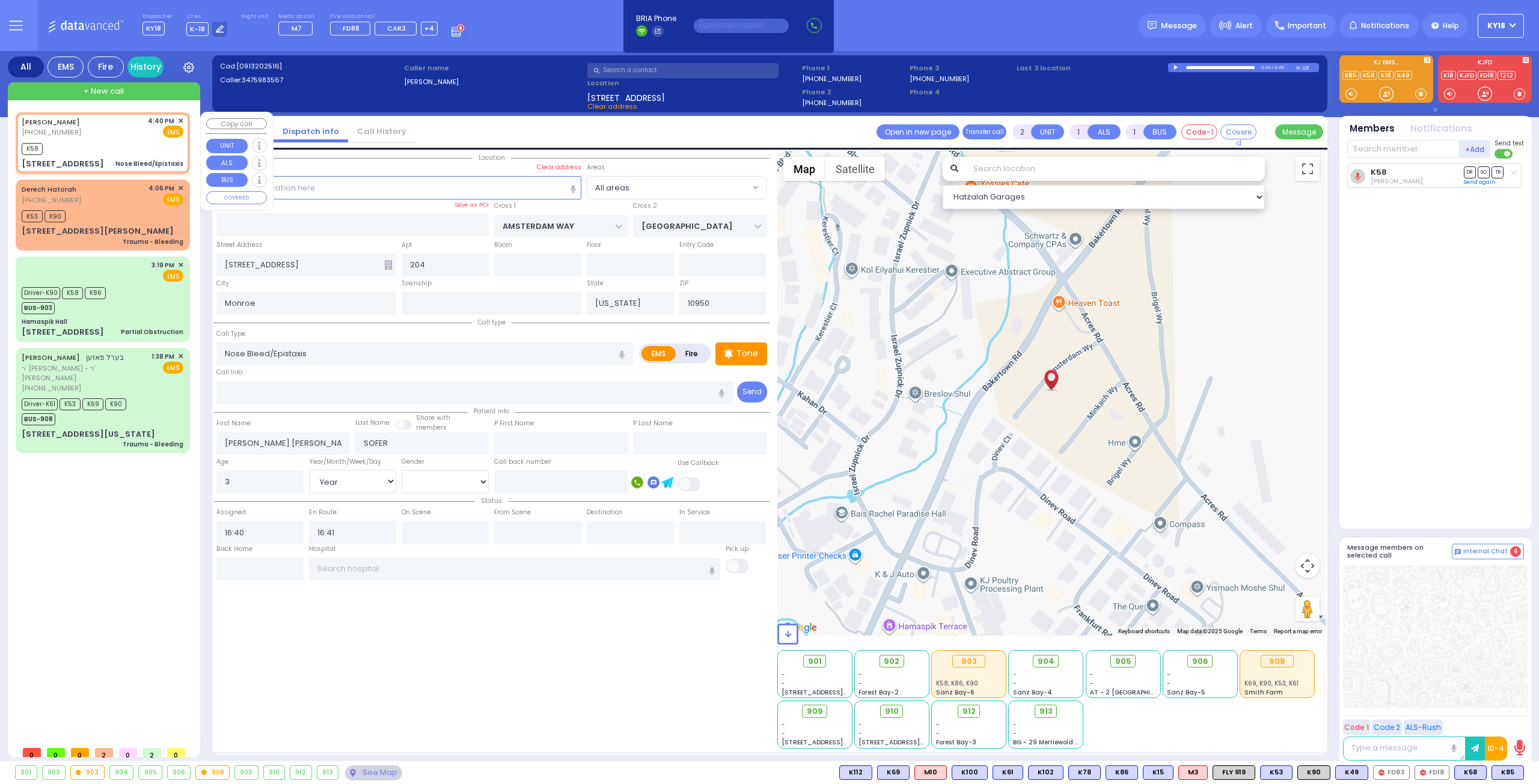
click at [122, 142] on div "K58" at bounding box center [102, 147] width 162 height 15
click at [1501, 774] on span "K85" at bounding box center [1508, 772] width 31 height 13
click at [139, 150] on div "K58 K85" at bounding box center [102, 147] width 162 height 15
click at [1316, 773] on span "K90" at bounding box center [1314, 772] width 32 height 13
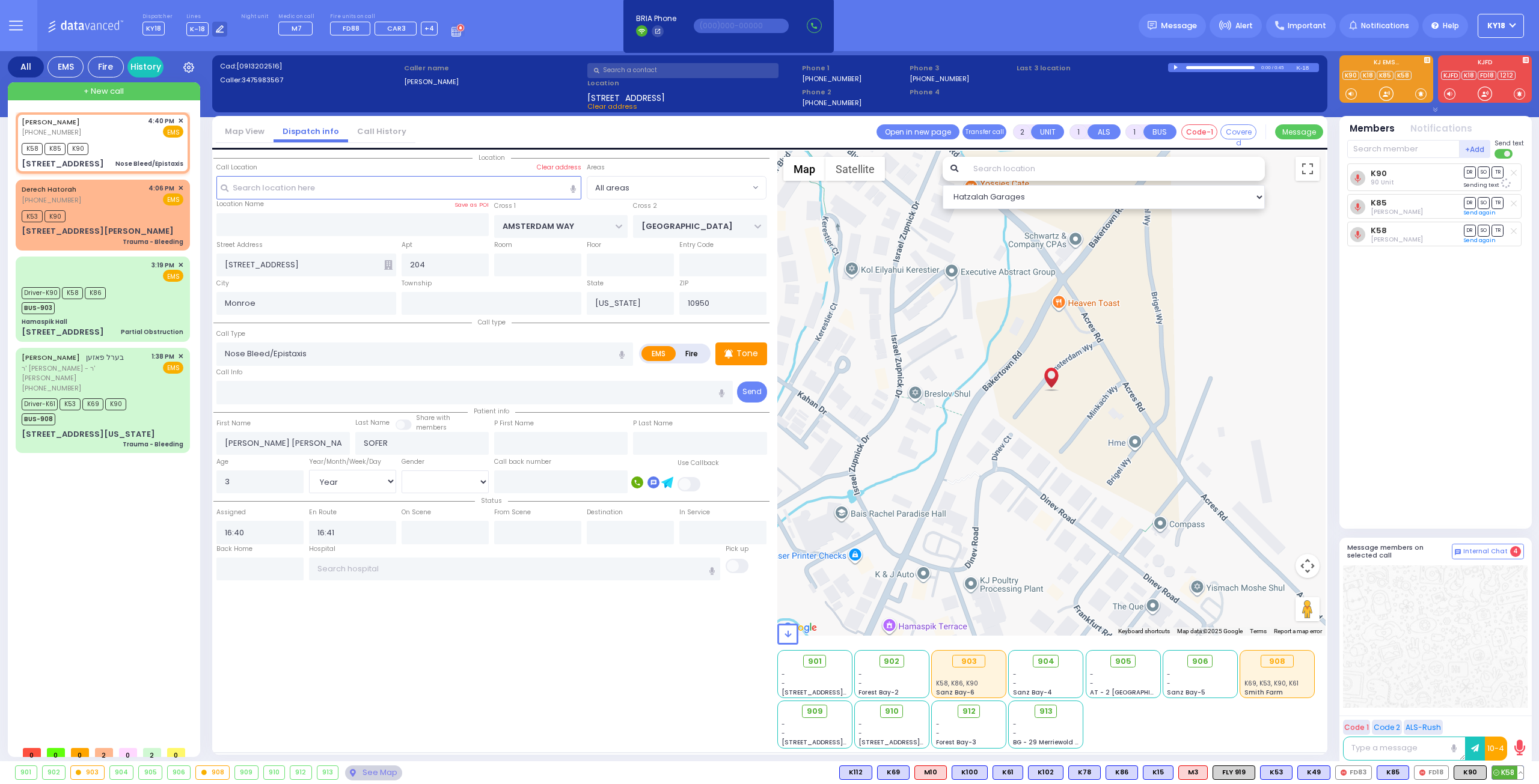
click at [1521, 772] on button at bounding box center [1520, 772] width 6 height 13
click at [1509, 722] on icon at bounding box center [1511, 719] width 13 height 13
